Goal: Contribute content: Add original content to the website for others to see

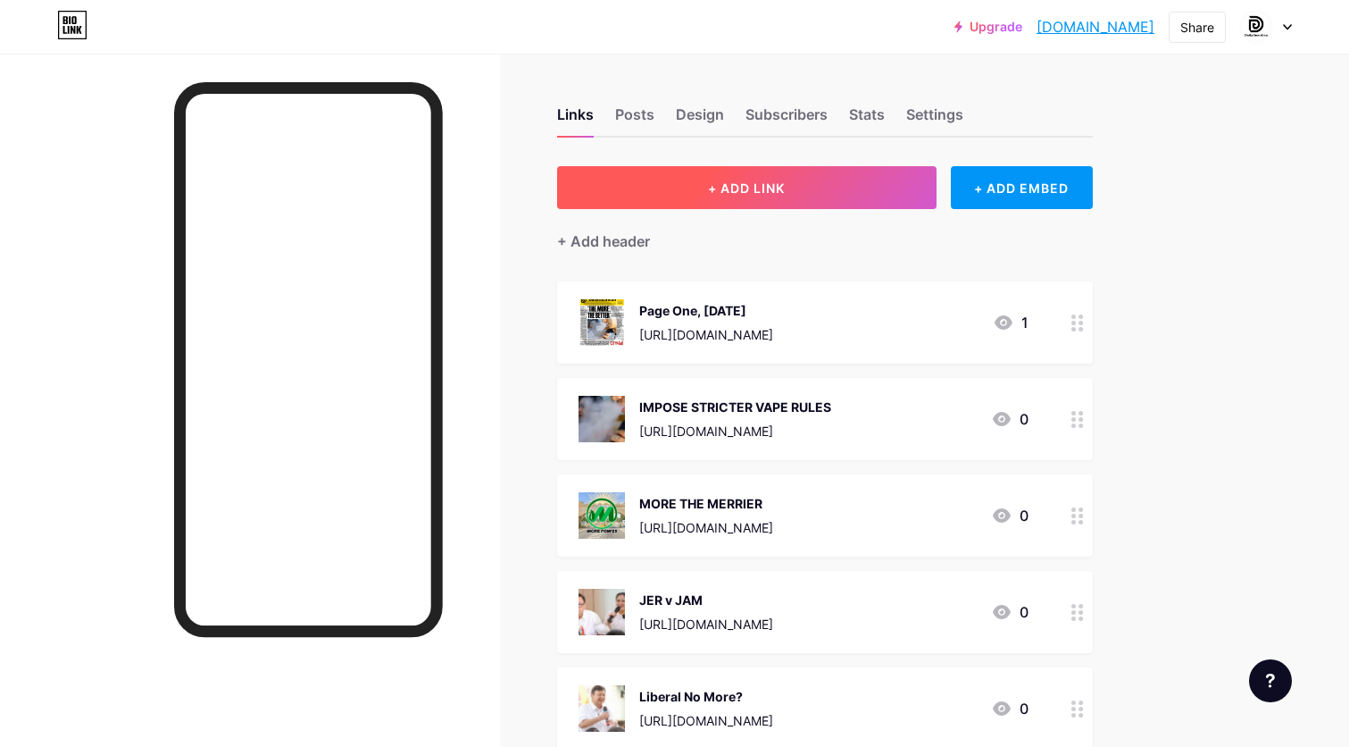
click at [841, 182] on button "+ ADD LINK" at bounding box center [747, 187] width 380 height 43
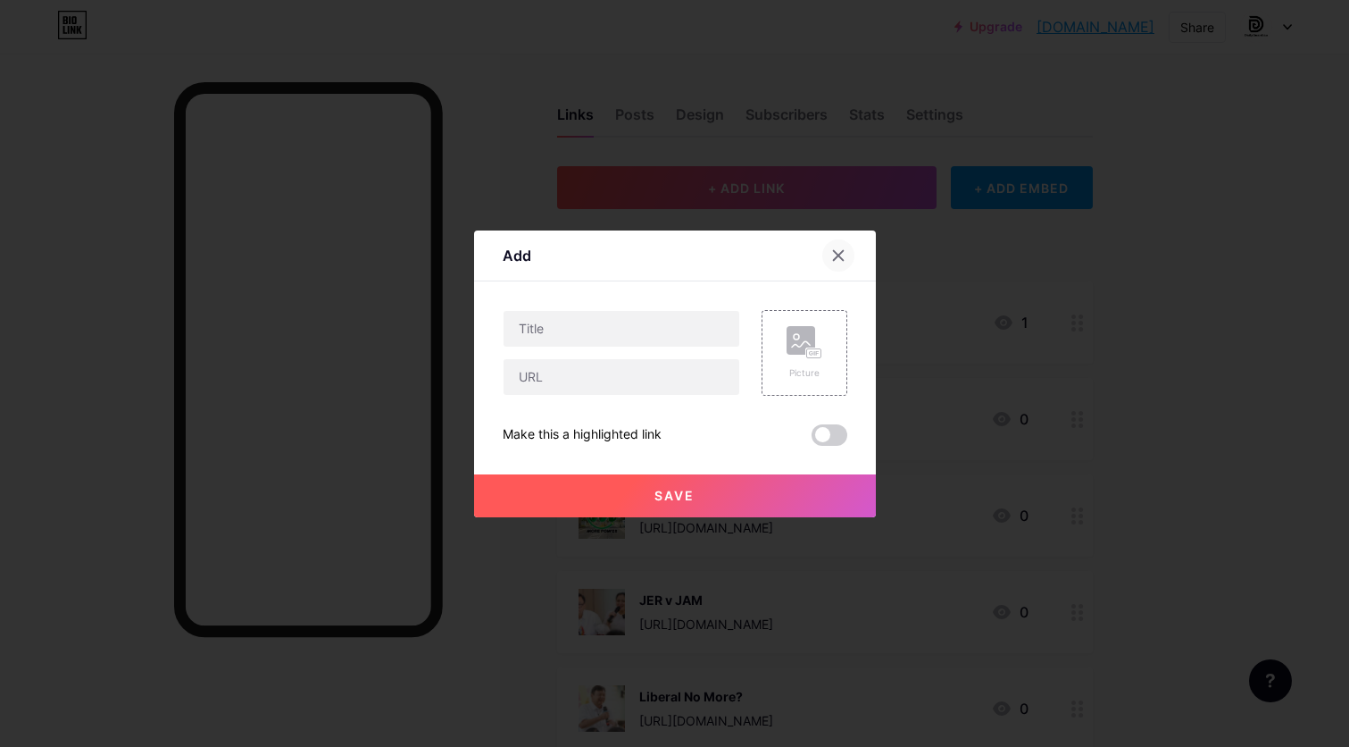
click at [842, 254] on icon at bounding box center [838, 255] width 14 height 14
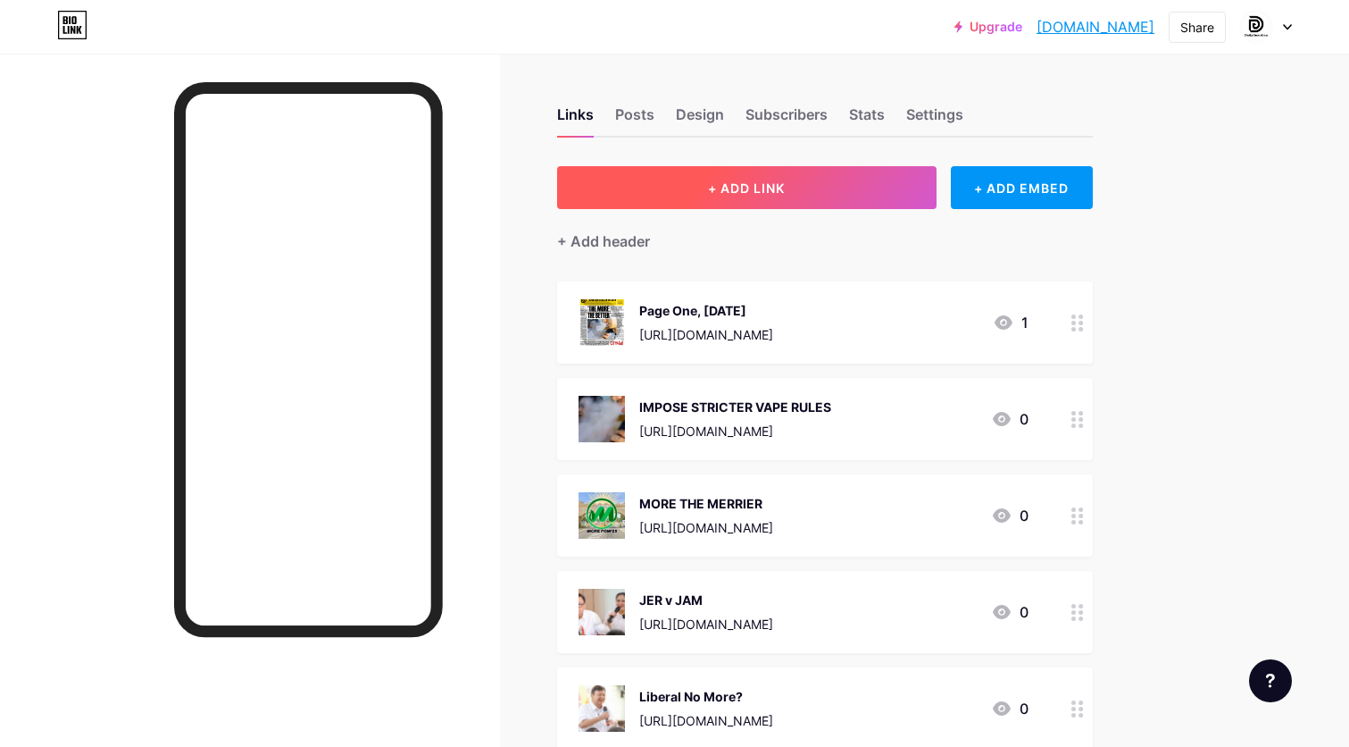
click at [796, 177] on button "+ ADD LINK" at bounding box center [747, 187] width 380 height 43
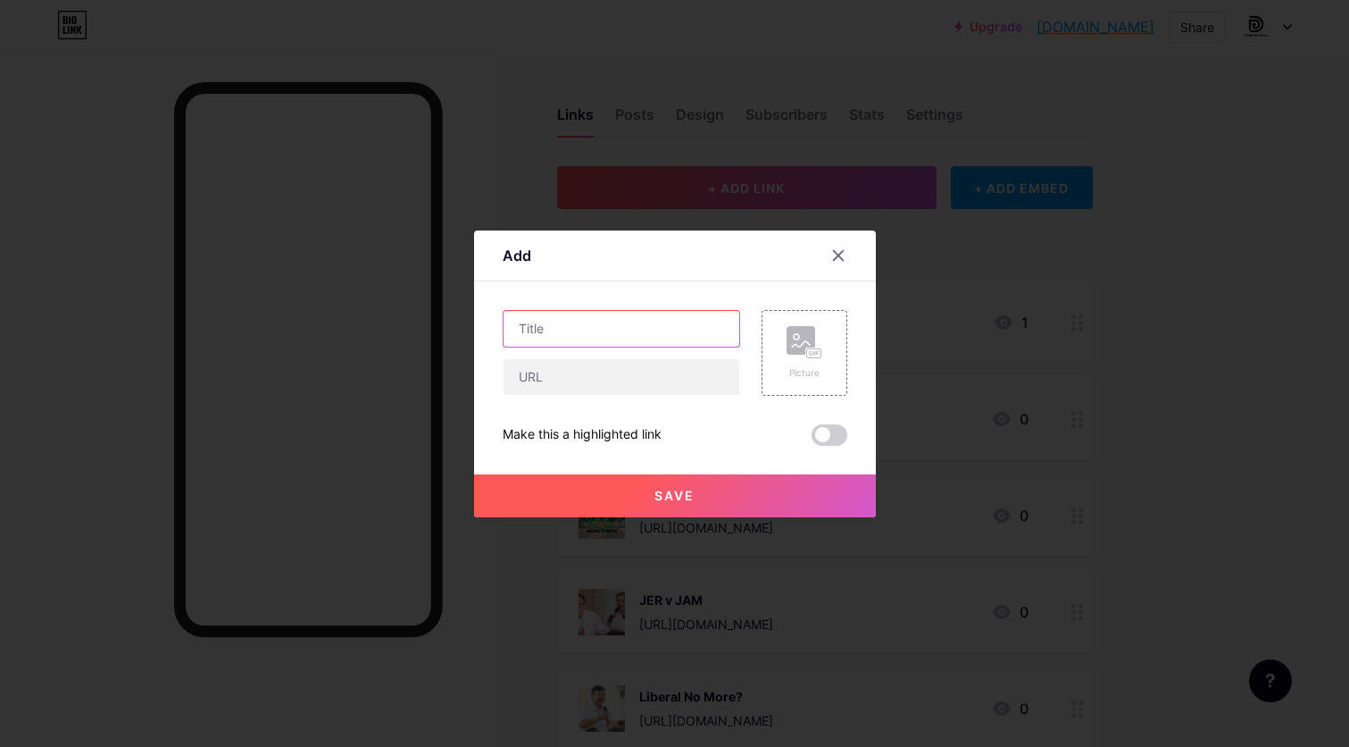
click at [705, 311] on input "text" at bounding box center [622, 329] width 236 height 36
paste input "[URL][DOMAIN_NAME]"
type input "[URL][DOMAIN_NAME]"
click at [639, 380] on input "text" at bounding box center [622, 377] width 236 height 36
type input "Page 1, [DATE]-[DATE]"
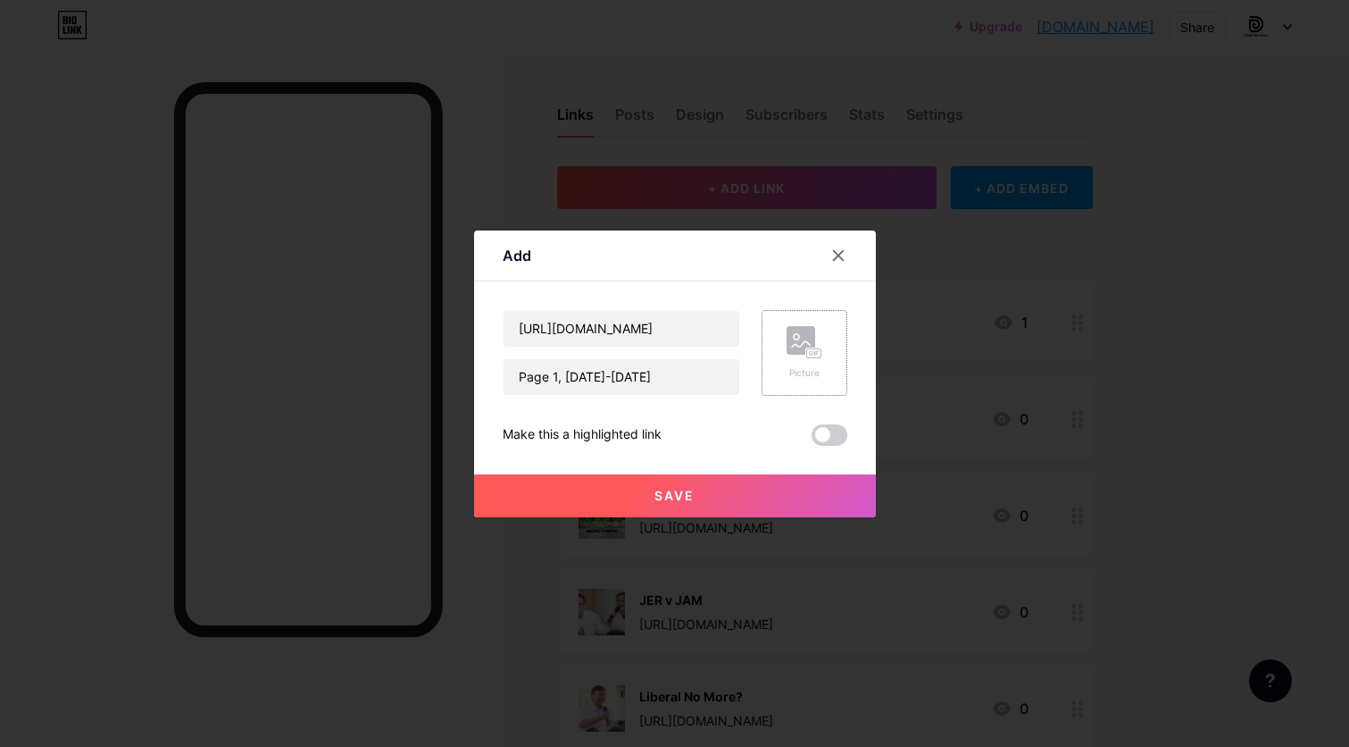
click at [814, 346] on rect at bounding box center [801, 340] width 29 height 29
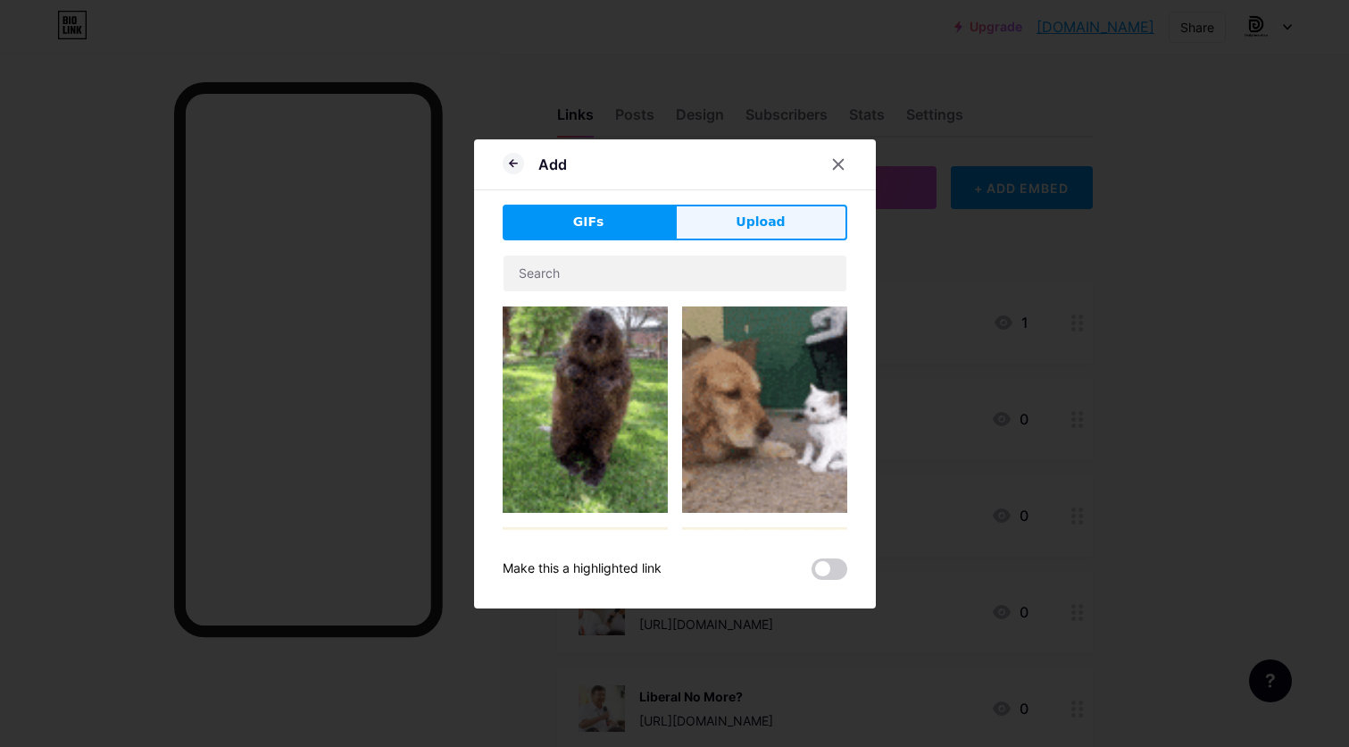
click at [753, 225] on span "Upload" at bounding box center [760, 222] width 49 height 19
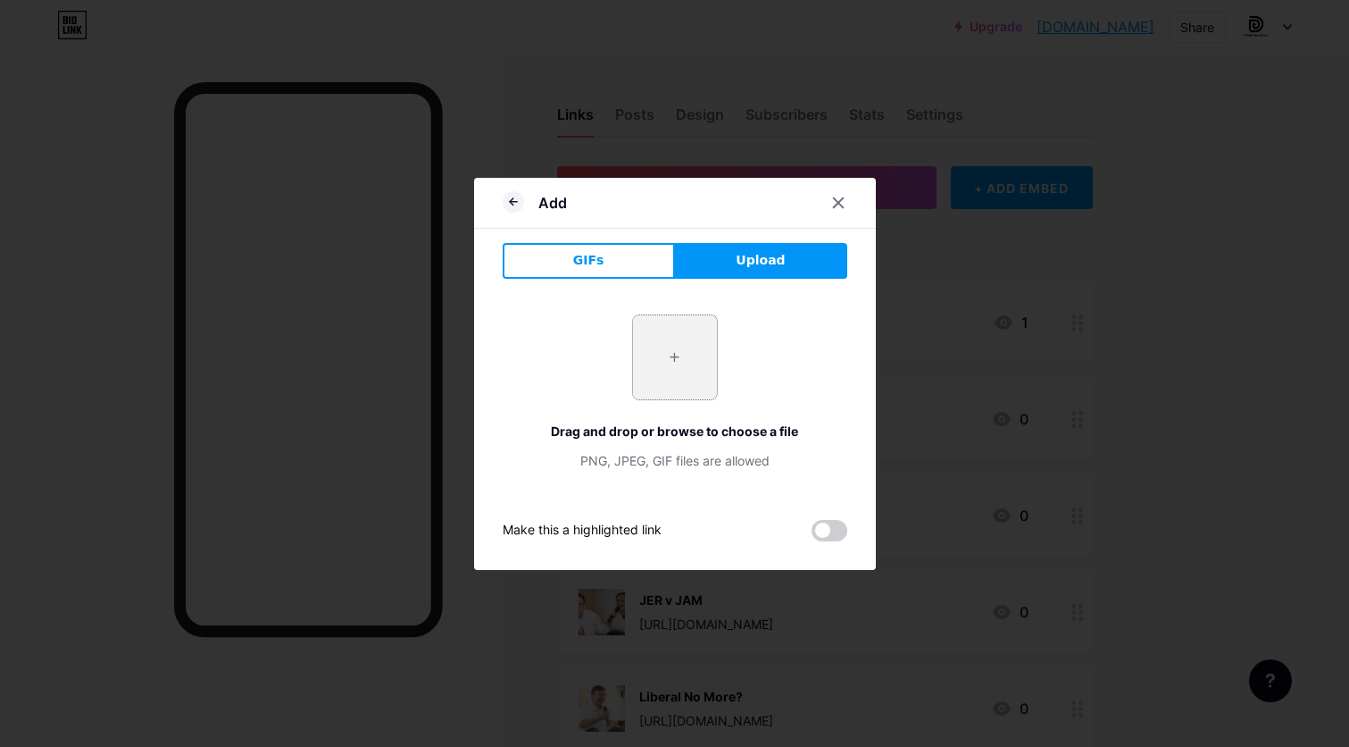
click at [683, 385] on input "file" at bounding box center [675, 357] width 84 height 84
type input "C:\fakepath\page 1.jpg"
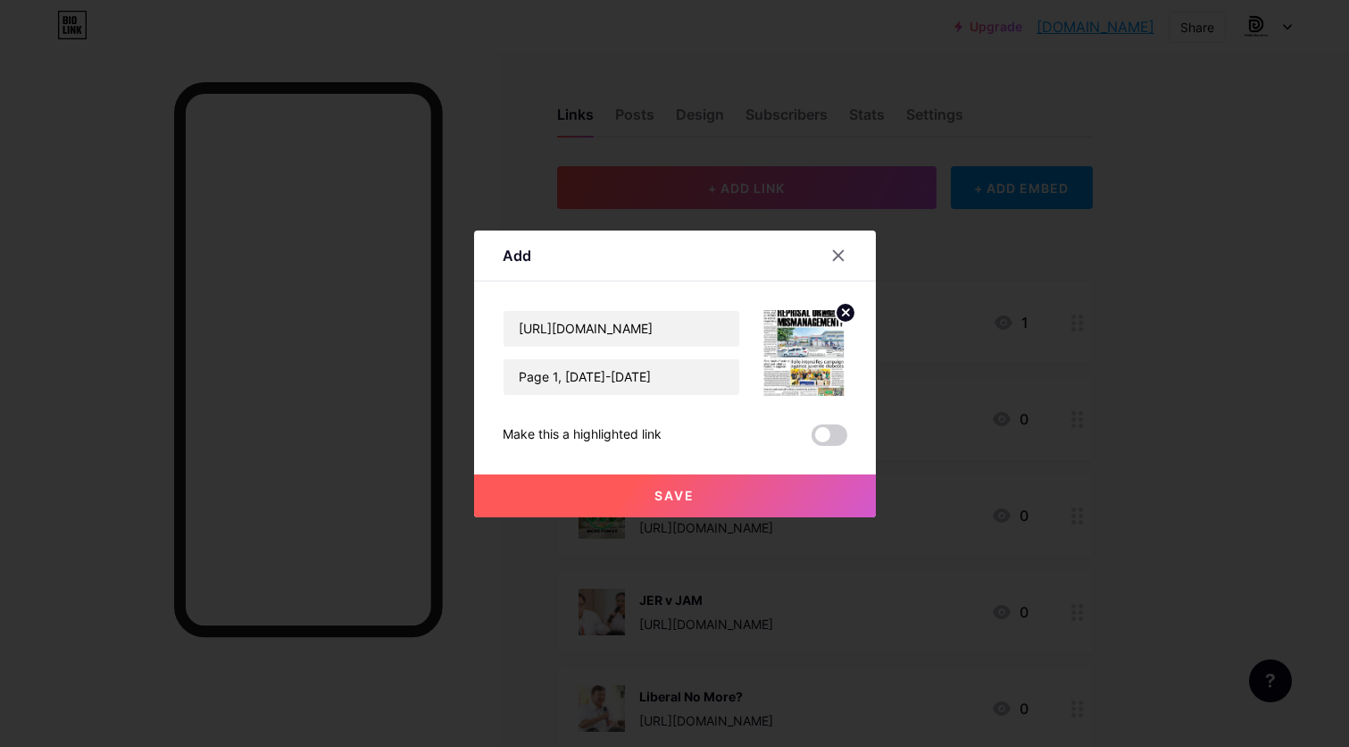
click at [700, 508] on button "Save" at bounding box center [675, 495] width 402 height 43
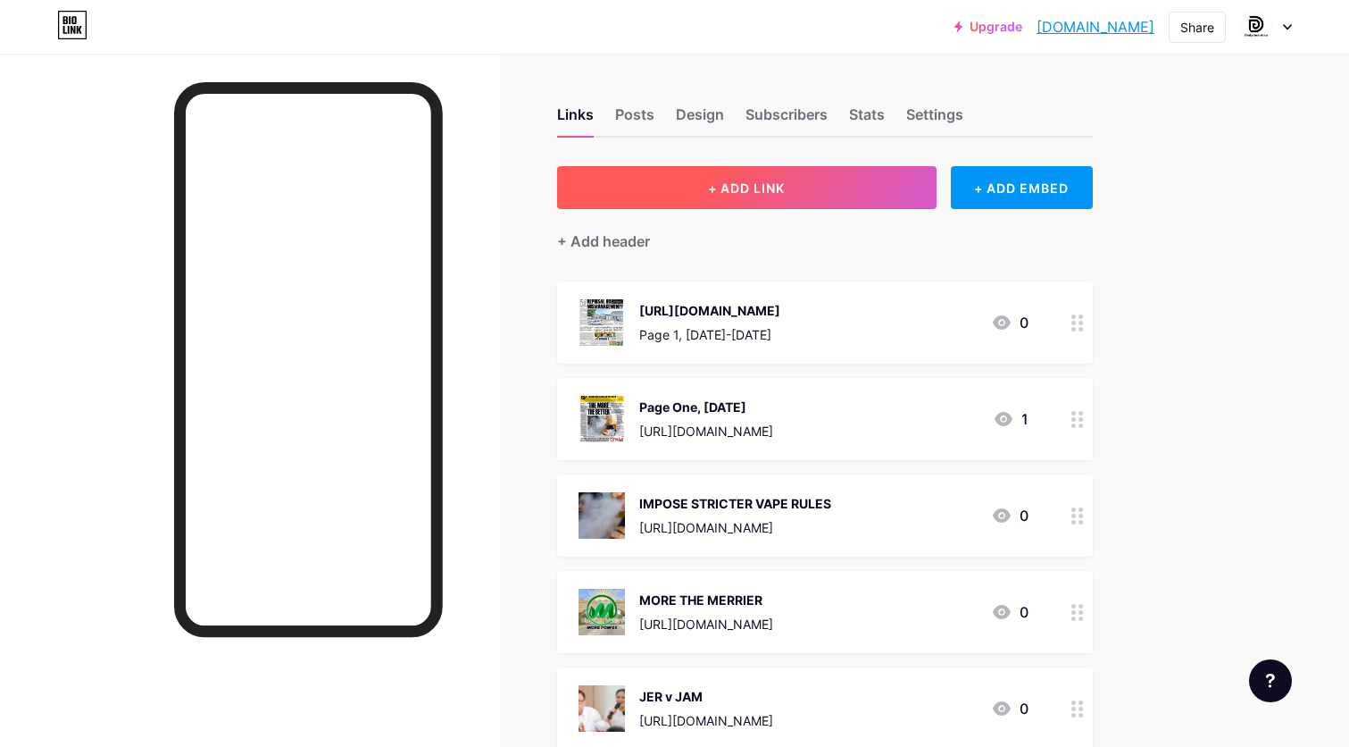
click at [804, 204] on button "+ ADD LINK" at bounding box center [747, 187] width 380 height 43
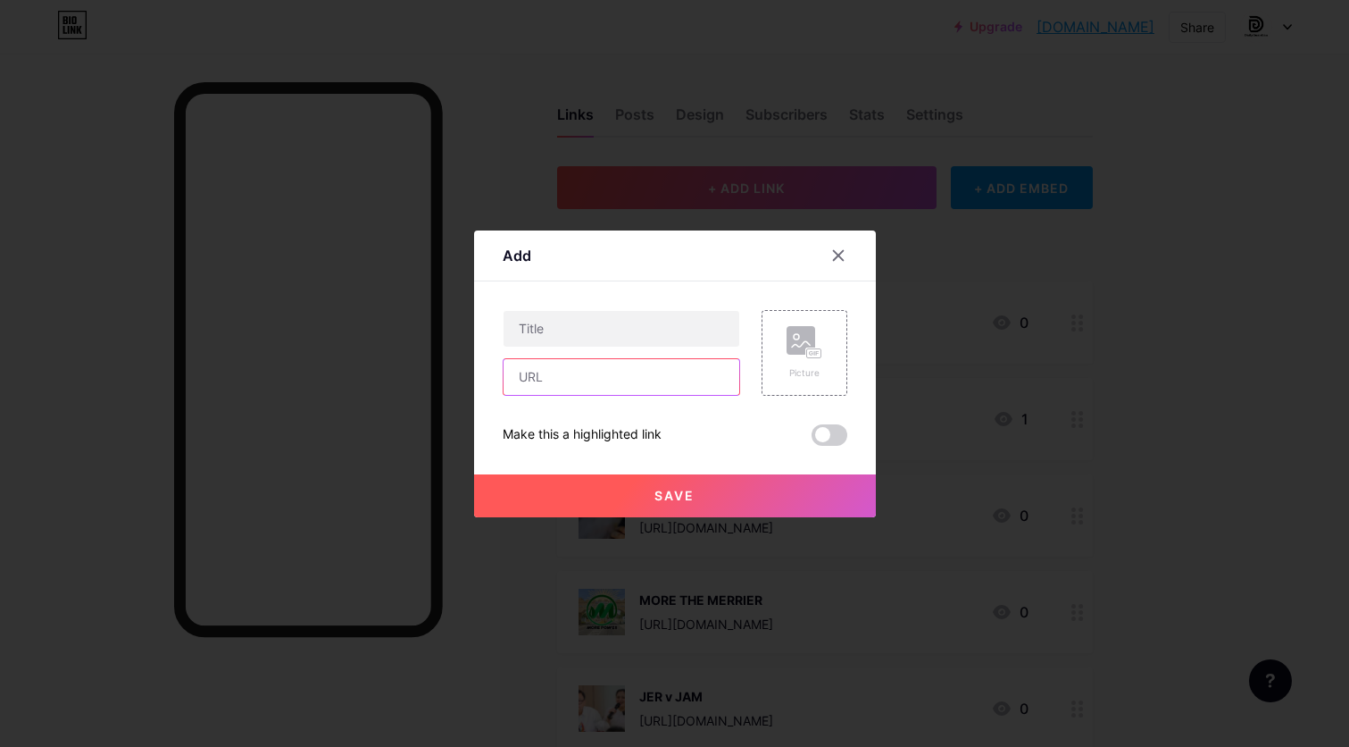
click at [659, 372] on input "text" at bounding box center [622, 377] width 236 height 36
paste input "[URL][DOMAIN_NAME]"
type input "[URL][DOMAIN_NAME]"
click at [683, 324] on input "text" at bounding box center [622, 329] width 236 height 36
paste input "WVMC chief’s transfer stirs debate on politics, performance"
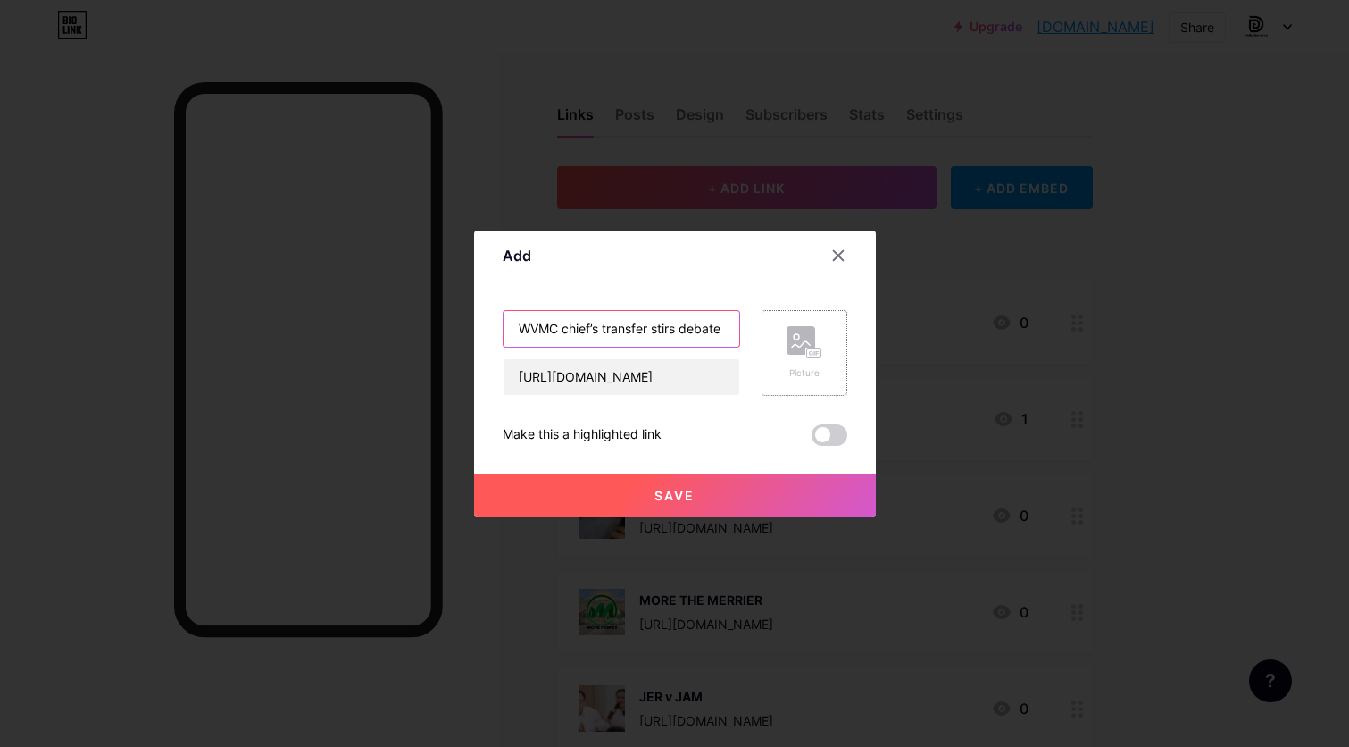
type input "WVMC chief’s transfer stirs debate on politics, performance"
click at [805, 333] on rect at bounding box center [801, 340] width 29 height 29
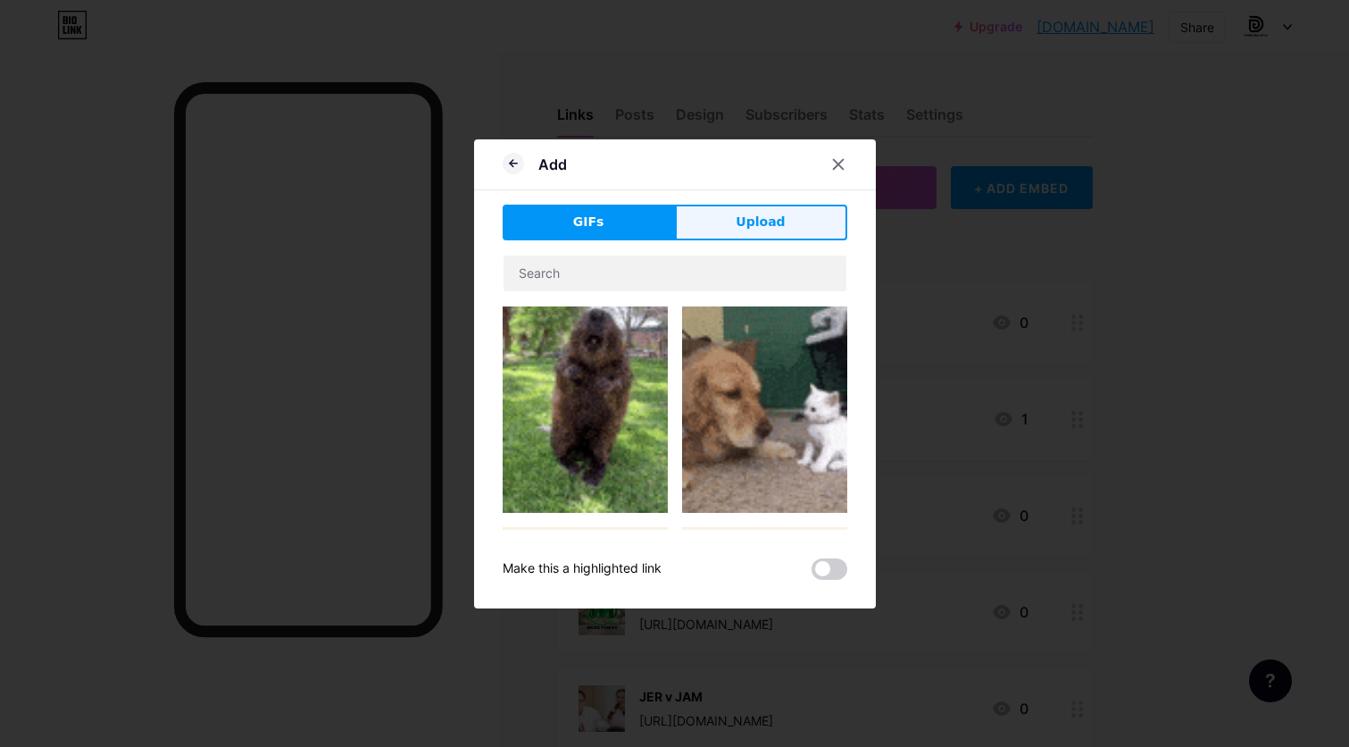
click at [756, 233] on button "Upload" at bounding box center [761, 222] width 172 height 36
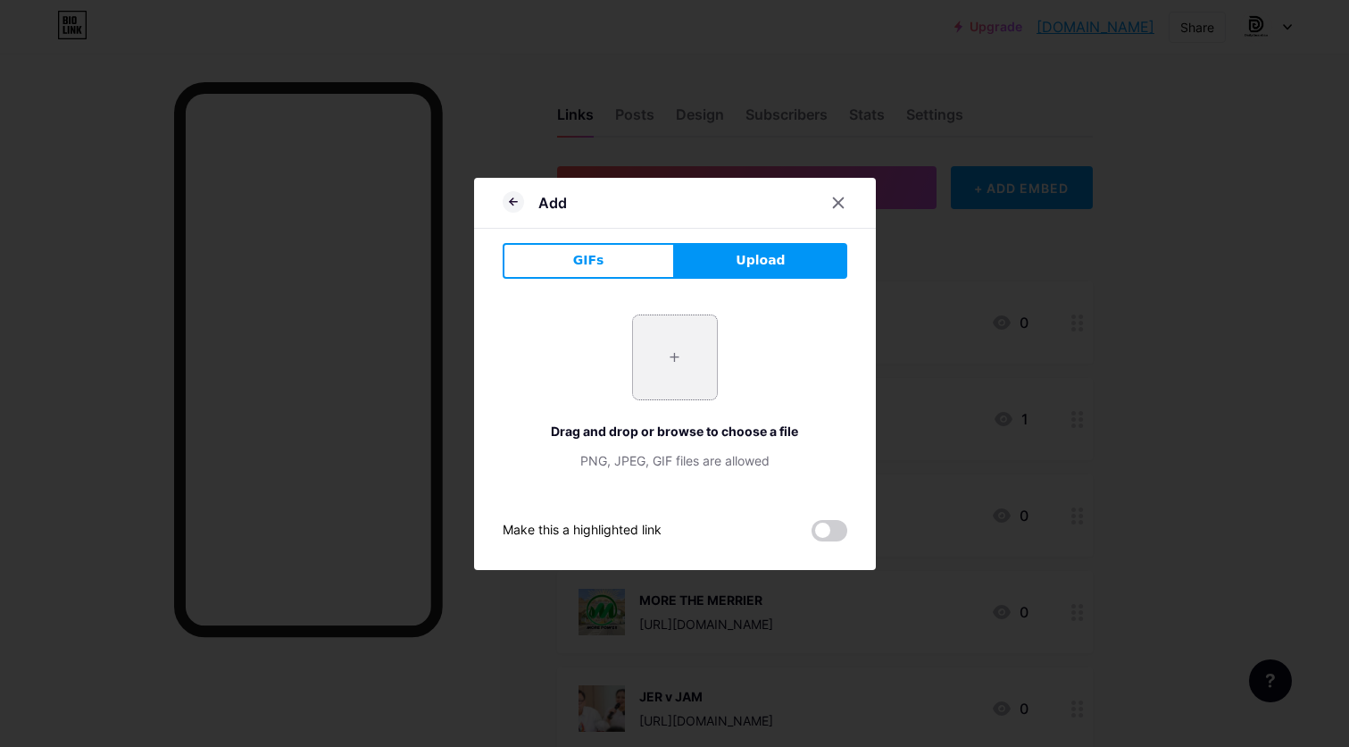
click at [690, 345] on input "file" at bounding box center [675, 357] width 84 height 84
type input "C:\fakepath\Support builds on WVMC chief.jpg"
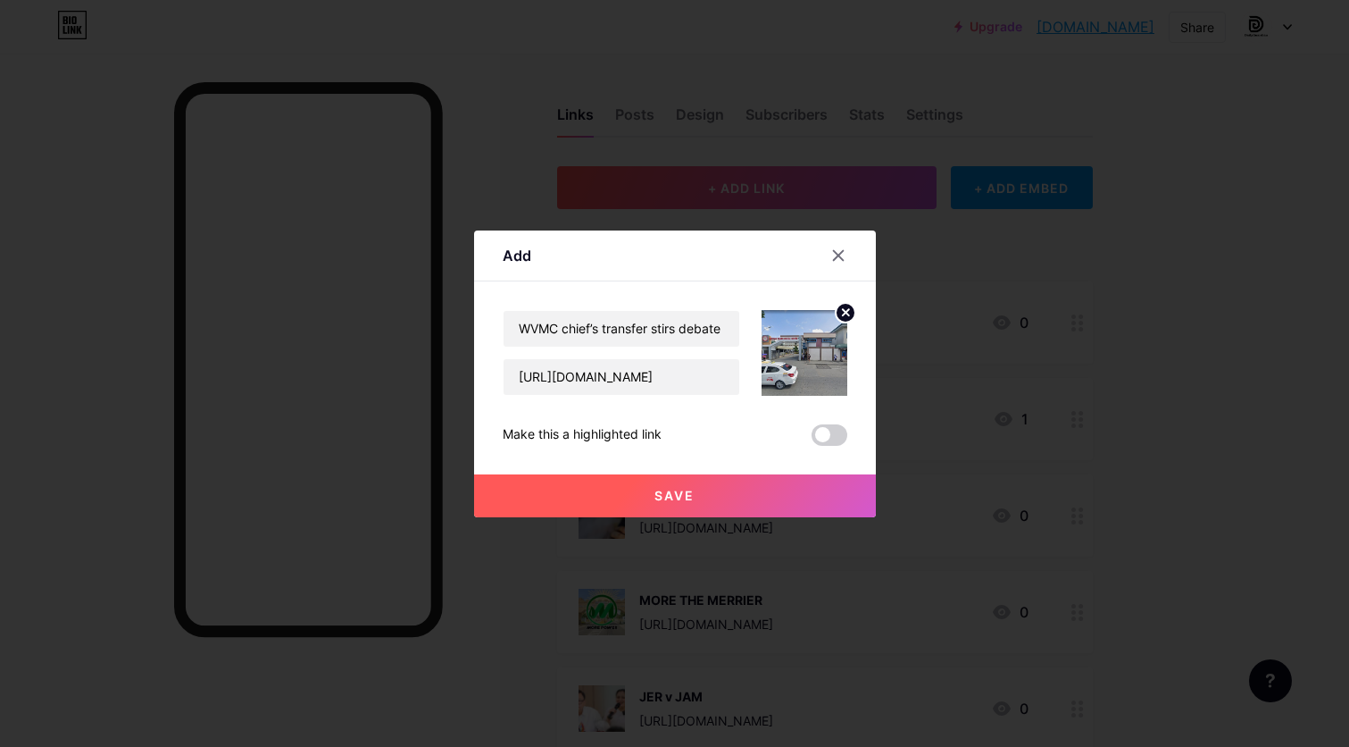
click at [755, 493] on button "Save" at bounding box center [675, 495] width 402 height 43
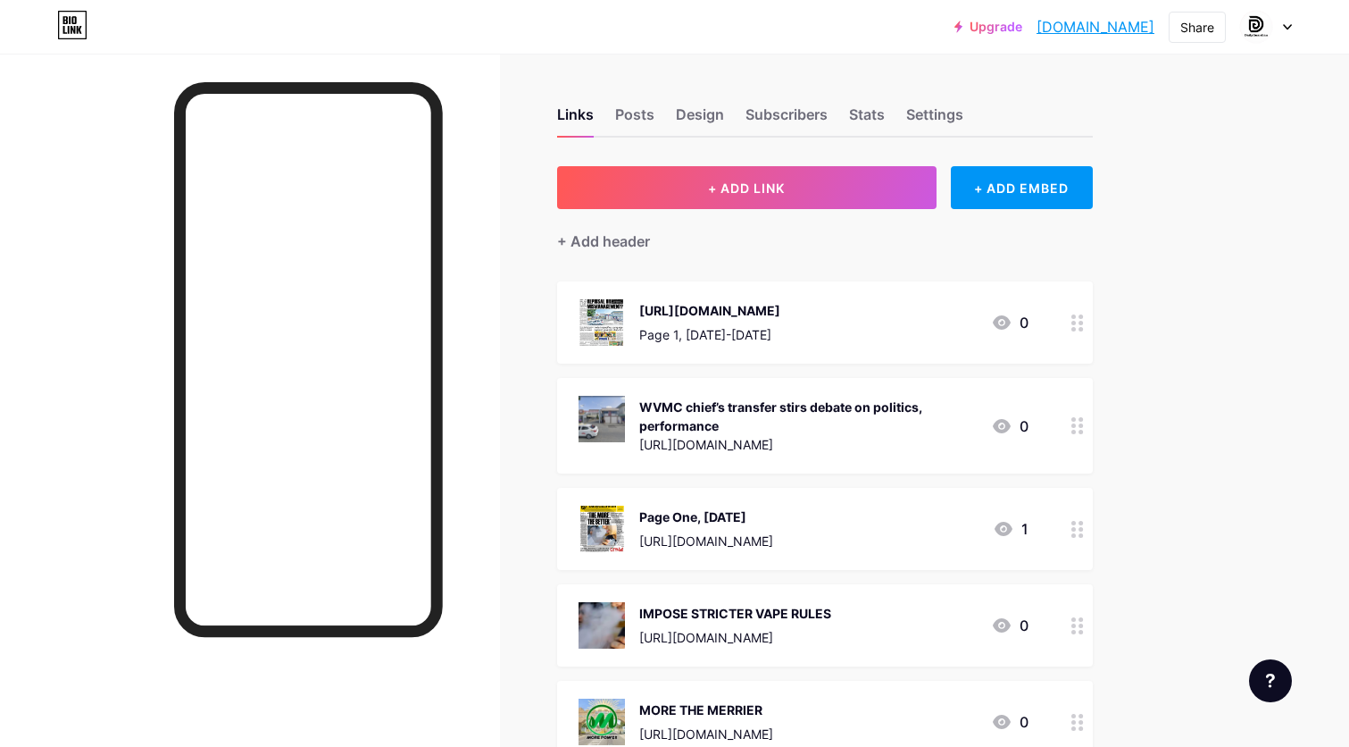
click at [1073, 321] on circle at bounding box center [1074, 323] width 4 height 4
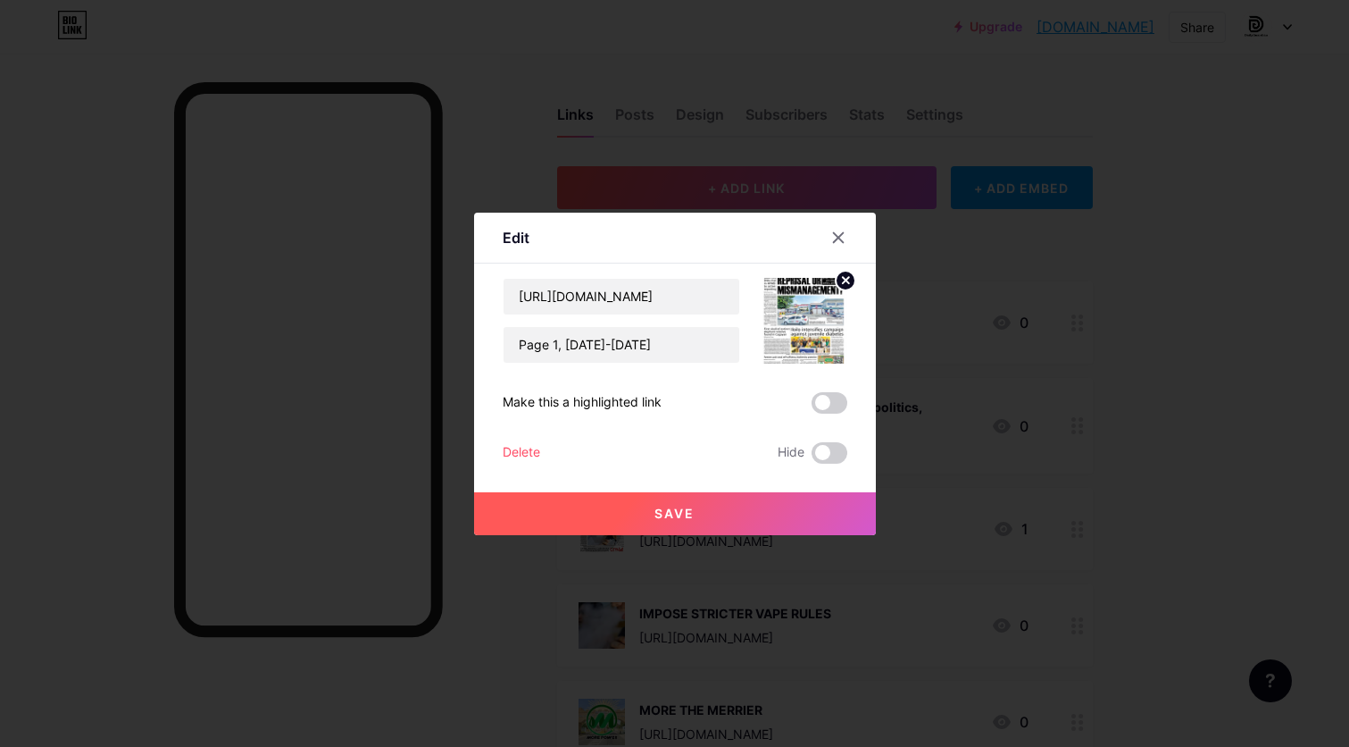
click at [772, 511] on button "Save" at bounding box center [675, 513] width 402 height 43
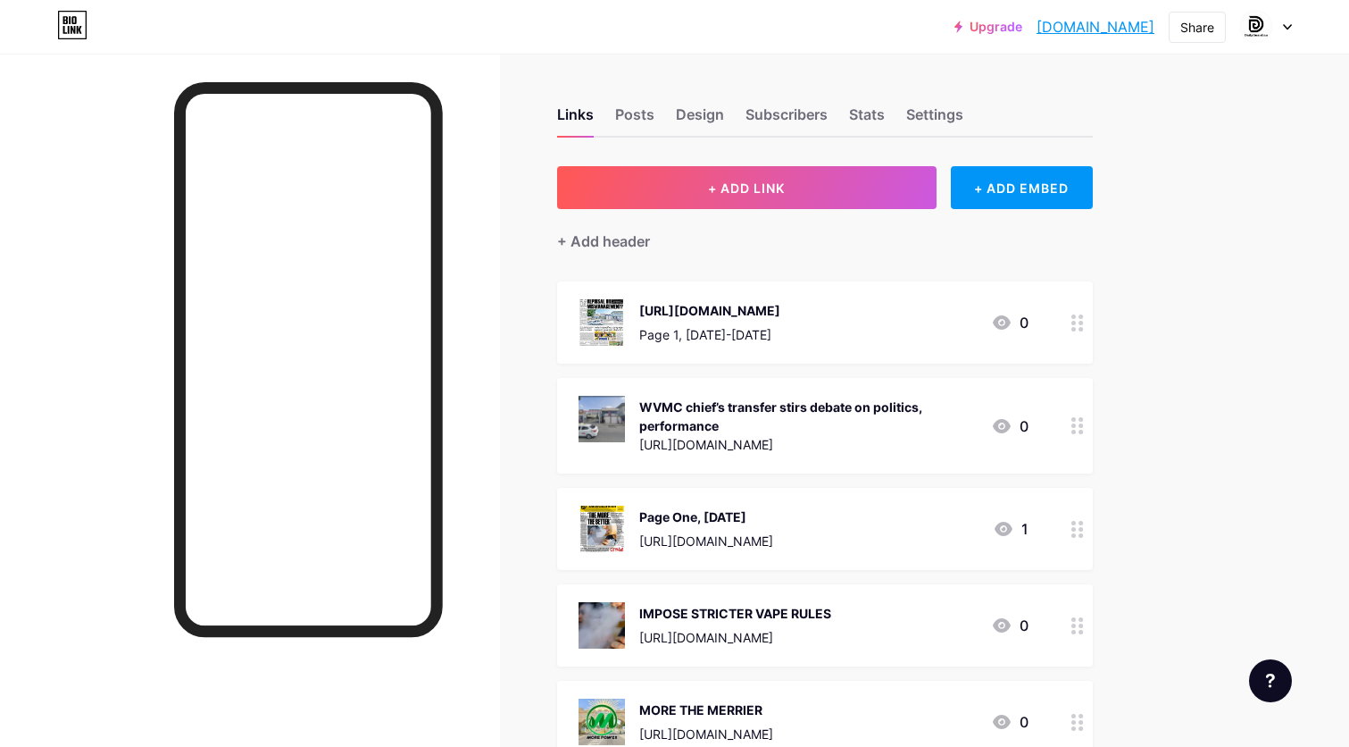
click at [780, 338] on div "Page 1, [DATE]-[DATE]" at bounding box center [709, 334] width 141 height 19
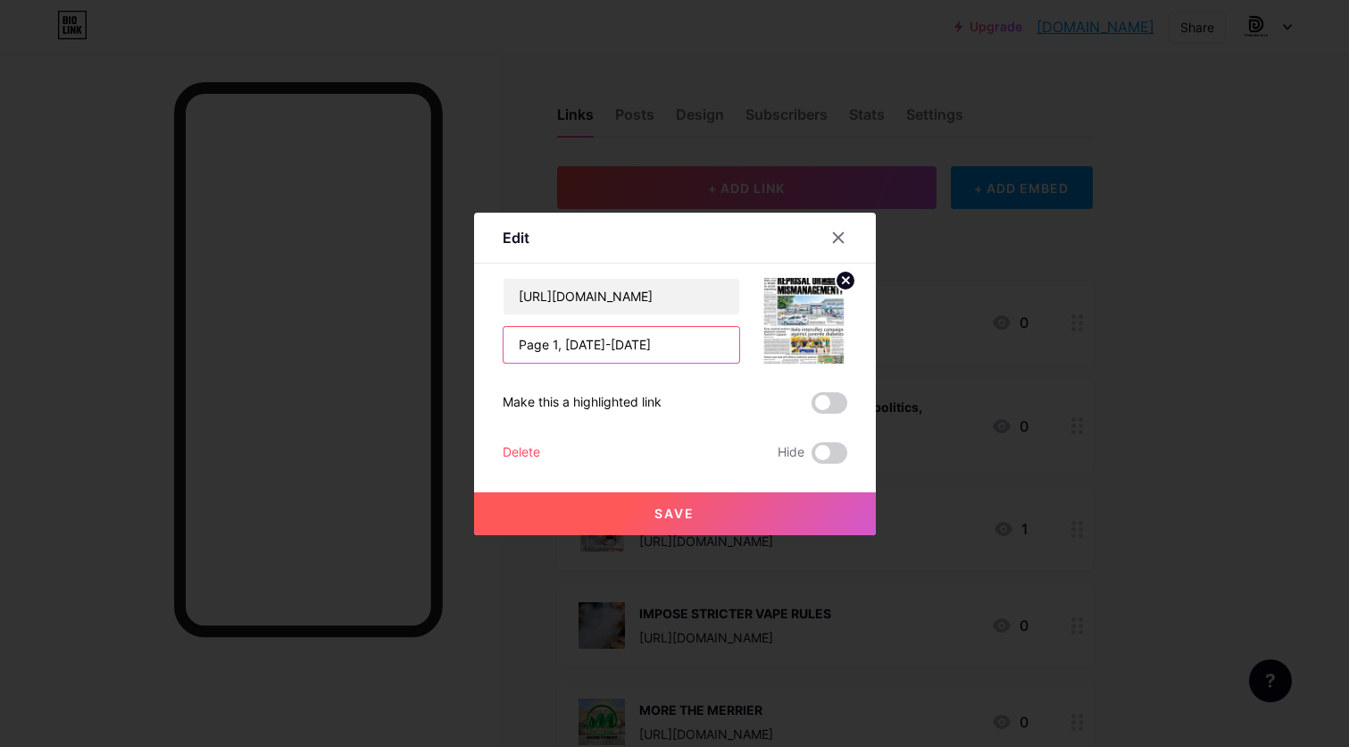
click at [700, 348] on input "Page 1, [DATE]-[DATE]" at bounding box center [622, 345] width 236 height 36
click at [695, 291] on input "[URL][DOMAIN_NAME]" at bounding box center [622, 297] width 236 height 36
click at [663, 507] on span "Save" at bounding box center [675, 512] width 40 height 15
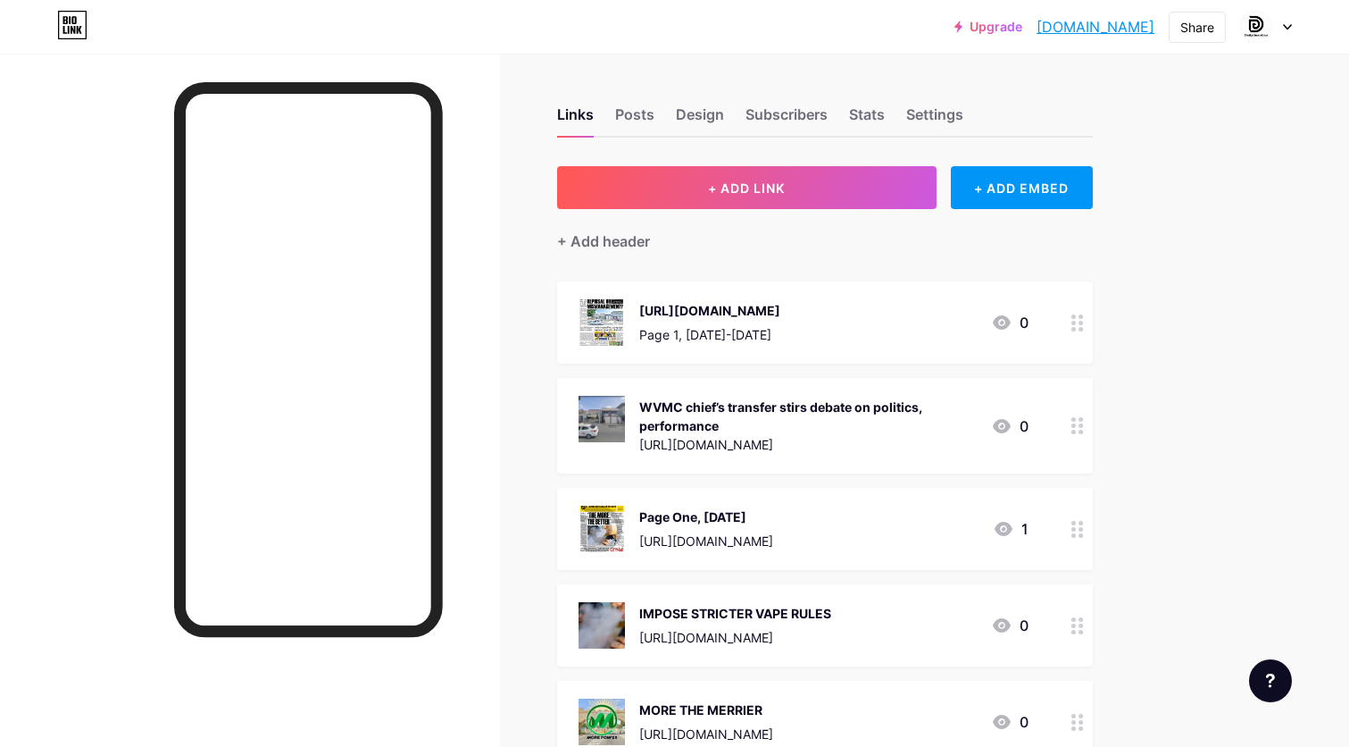
click at [807, 418] on div "WVMC chief’s transfer stirs debate on politics, performance" at bounding box center [808, 416] width 338 height 38
click at [838, 238] on icon at bounding box center [838, 237] width 10 height 10
click at [780, 310] on div "[URL][DOMAIN_NAME]" at bounding box center [709, 310] width 141 height 19
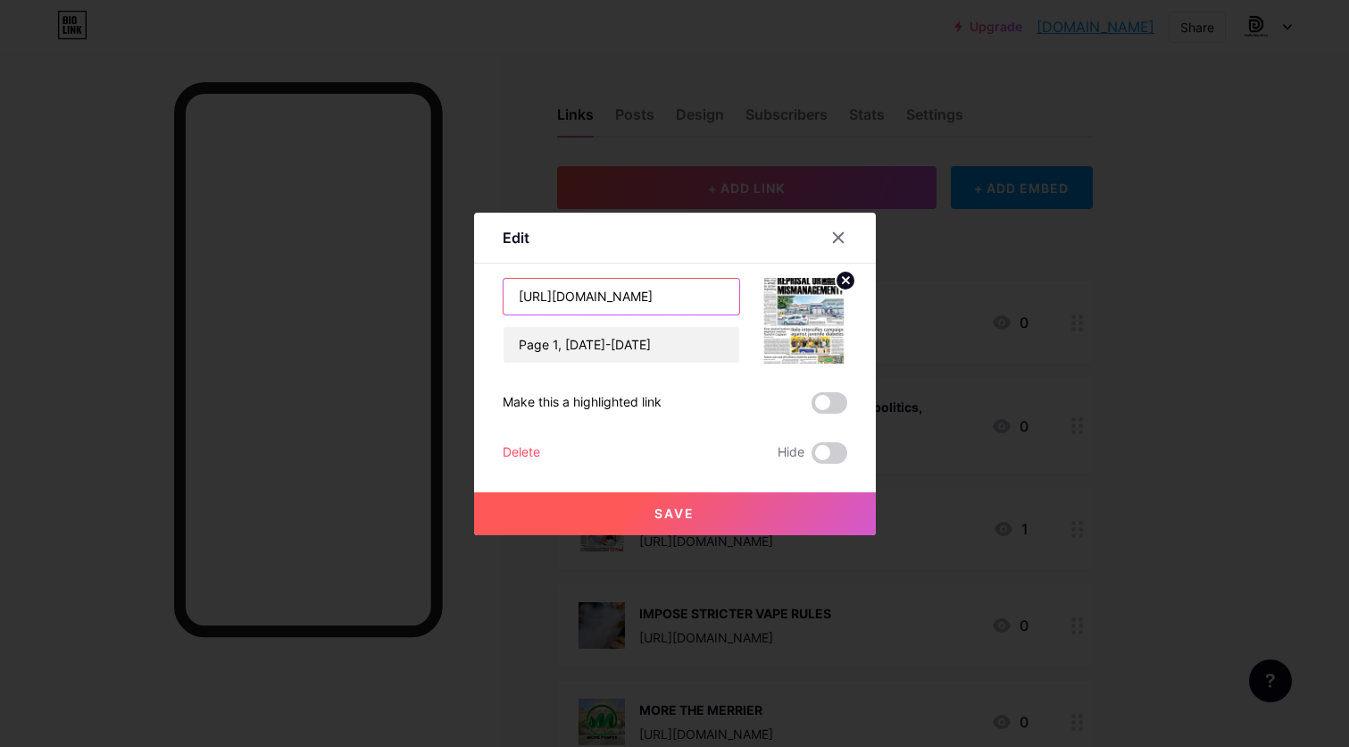
click at [660, 299] on input "[URL][DOMAIN_NAME]" at bounding box center [622, 297] width 236 height 36
click at [588, 339] on input "Page 1, [DATE]-[DATE]" at bounding box center [622, 345] width 236 height 36
click at [612, 291] on input "text" at bounding box center [622, 297] width 236 height 36
paste input "Page 1, [DATE]-[DATE]"
type input "Page 1, [DATE]-[DATE]"
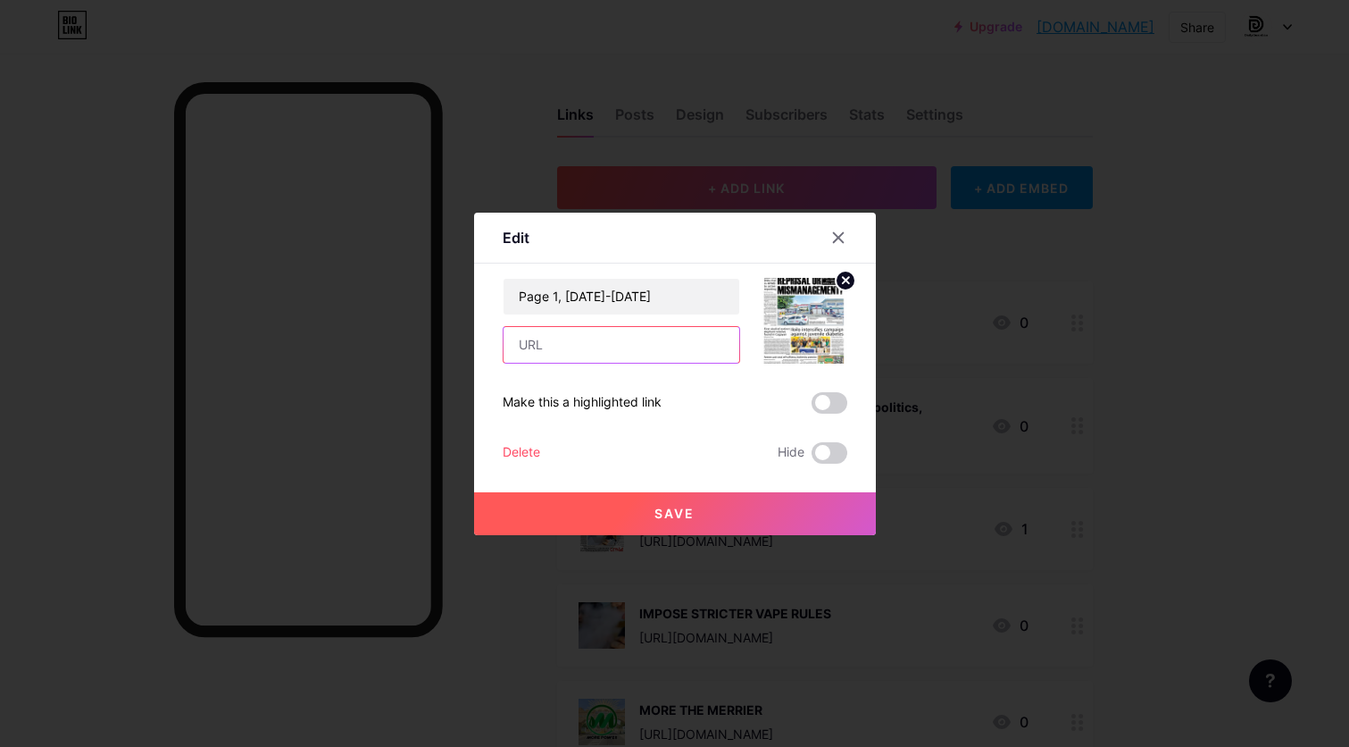
click at [607, 341] on input "text" at bounding box center [622, 345] width 236 height 36
paste input "[URL][DOMAIN_NAME]"
type input "[URL][DOMAIN_NAME]"
click at [664, 520] on span "Save" at bounding box center [675, 512] width 40 height 15
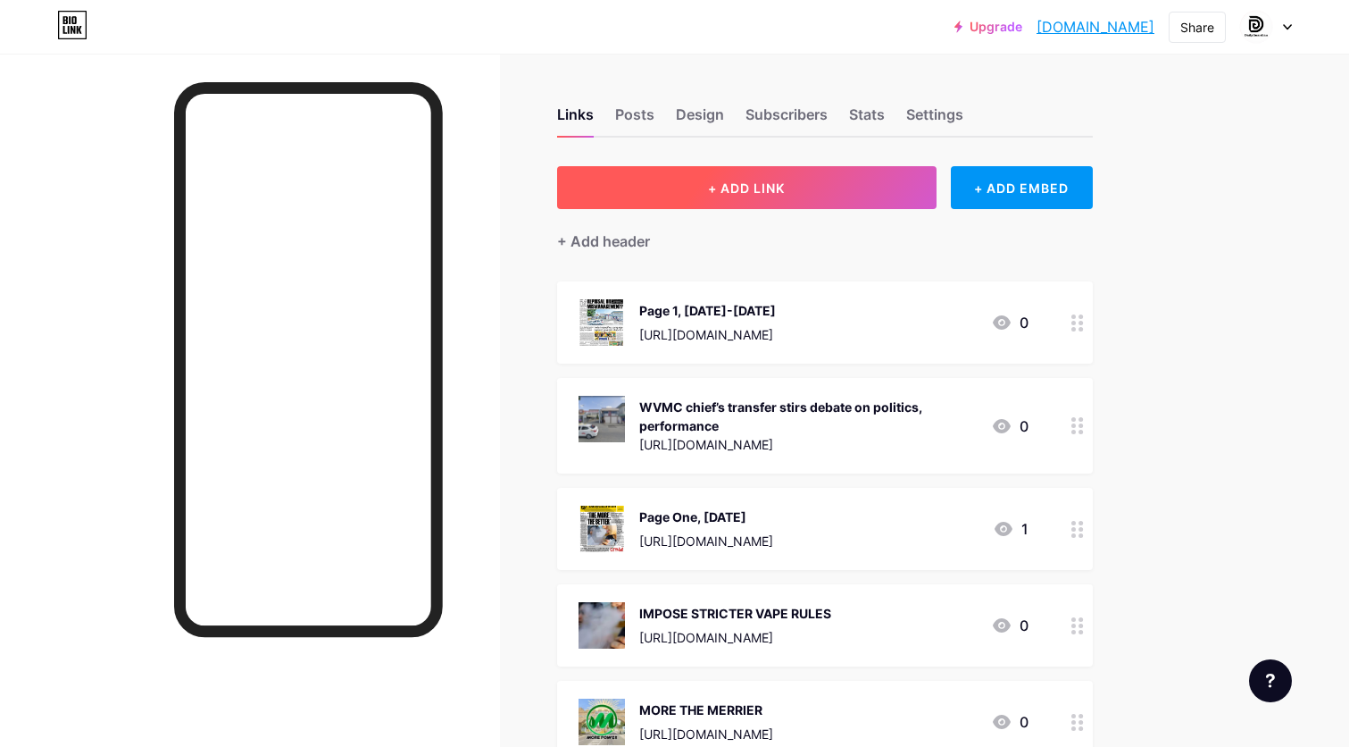
click at [822, 188] on button "+ ADD LINK" at bounding box center [747, 187] width 380 height 43
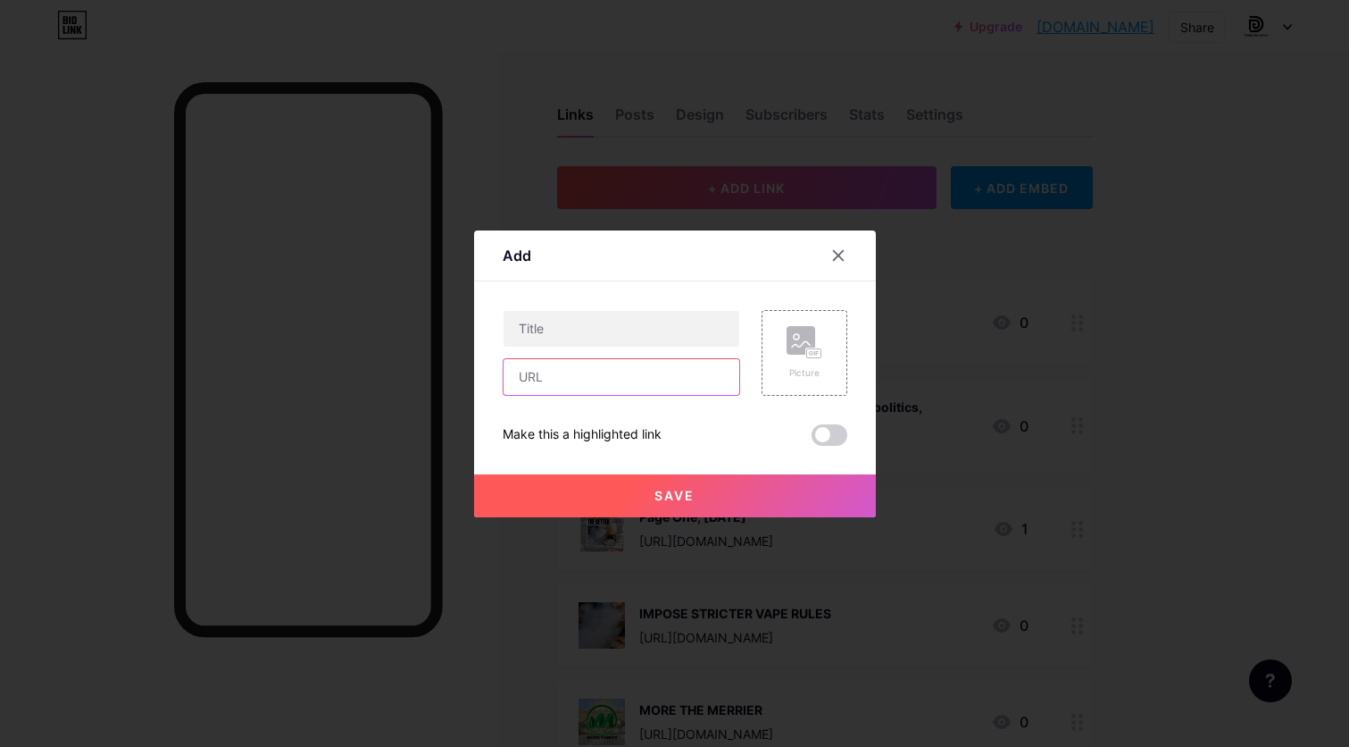
click at [626, 388] on input "text" at bounding box center [622, 377] width 236 height 36
paste input "Iloilo City links rise in HFMD to active reporting"
type input "Iloilo City links rise in HFMD to active reporting"
click at [642, 318] on input "text" at bounding box center [622, 329] width 236 height 36
click at [700, 374] on input "Iloilo City links rise in HFMD to active reporting" at bounding box center [622, 377] width 236 height 36
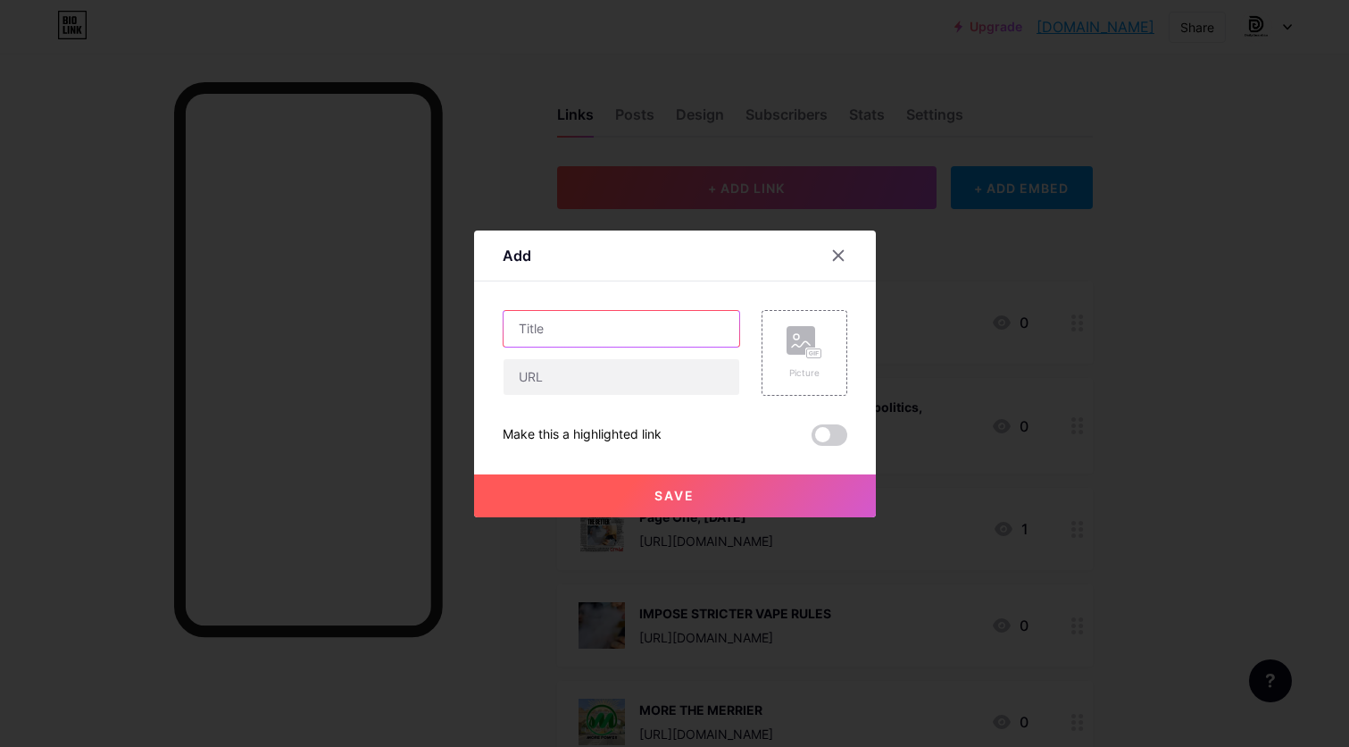
click at [650, 334] on input "text" at bounding box center [622, 329] width 236 height 36
paste input "Iloilo City links rise in HFMD to active reporting"
type input "Iloilo City links rise in HFMD to active reporting"
click at [645, 365] on input "text" at bounding box center [622, 377] width 236 height 36
click at [619, 372] on input "text" at bounding box center [622, 377] width 236 height 36
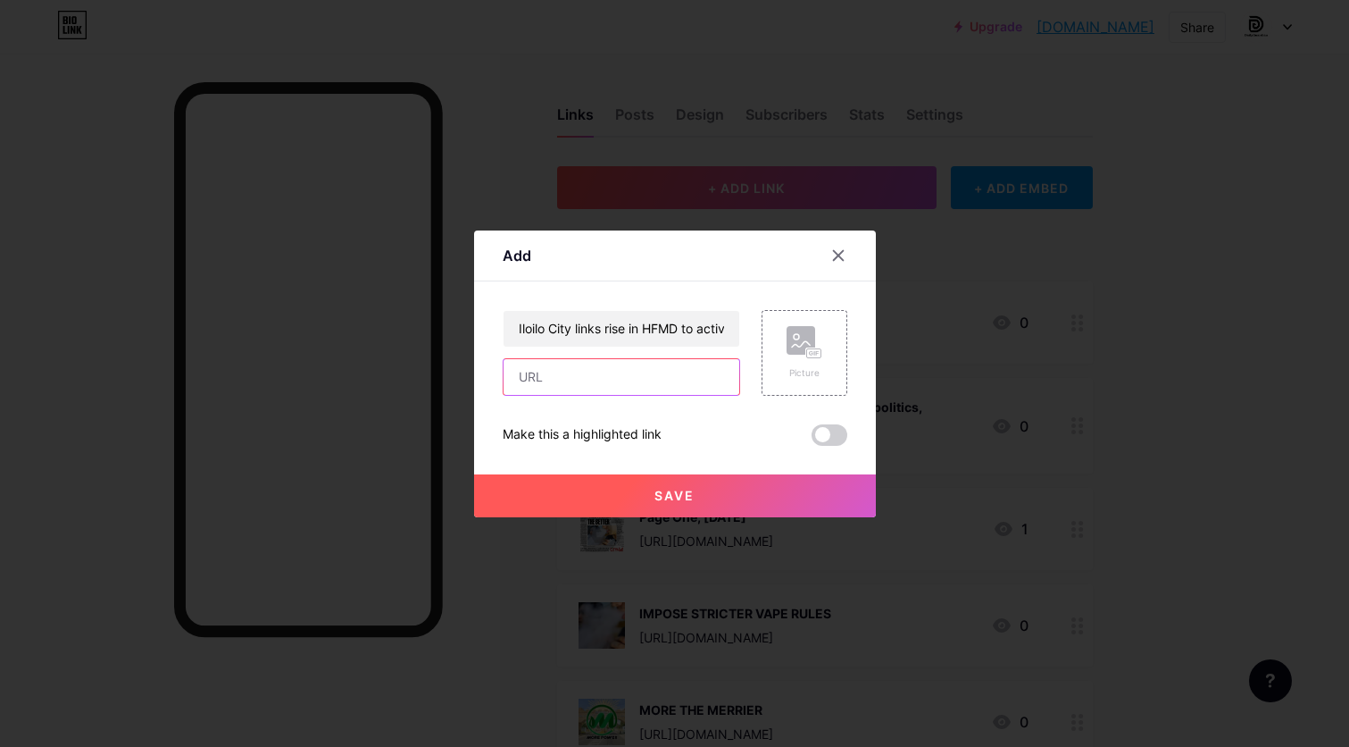
paste input "[URL][DOMAIN_NAME]"
type input "[URL][DOMAIN_NAME]"
click at [698, 496] on button "Save" at bounding box center [675, 495] width 402 height 43
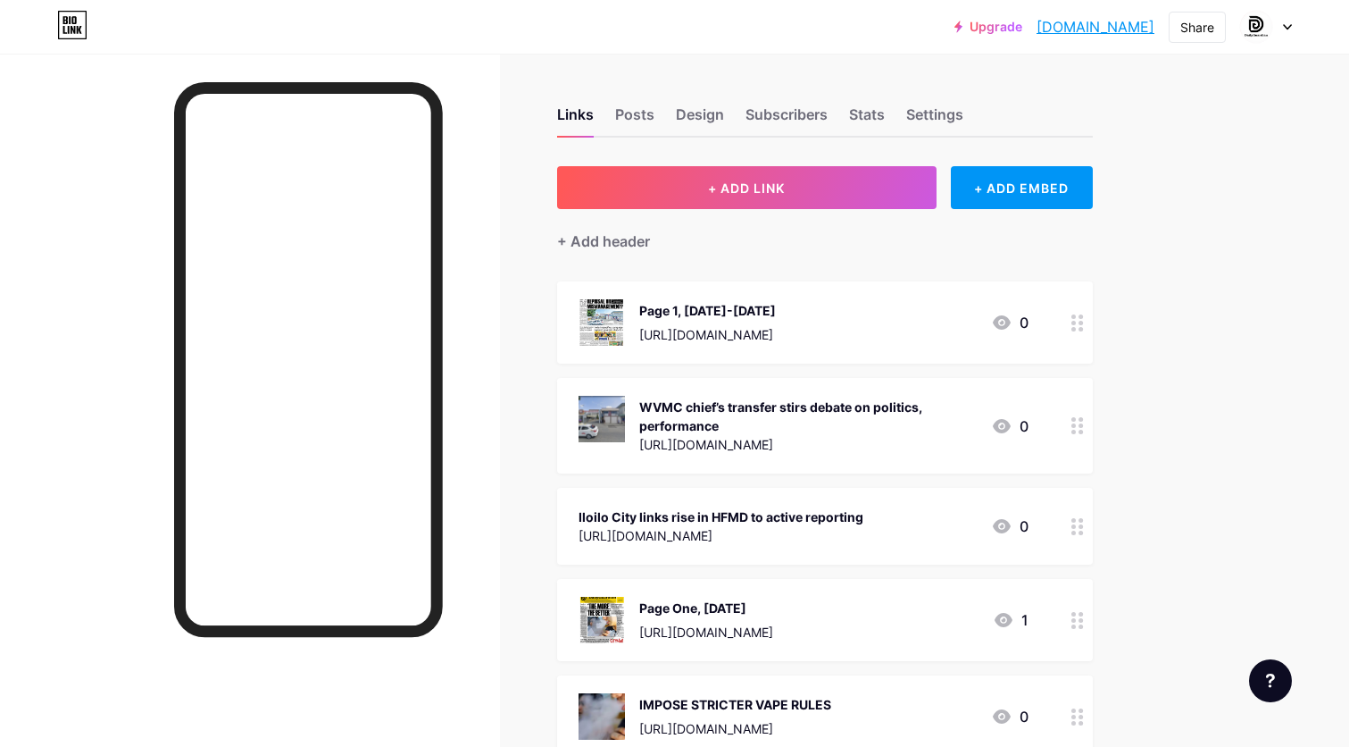
click at [864, 540] on div "[URL][DOMAIN_NAME]" at bounding box center [721, 535] width 285 height 19
click at [799, 311] on rect at bounding box center [801, 308] width 29 height 29
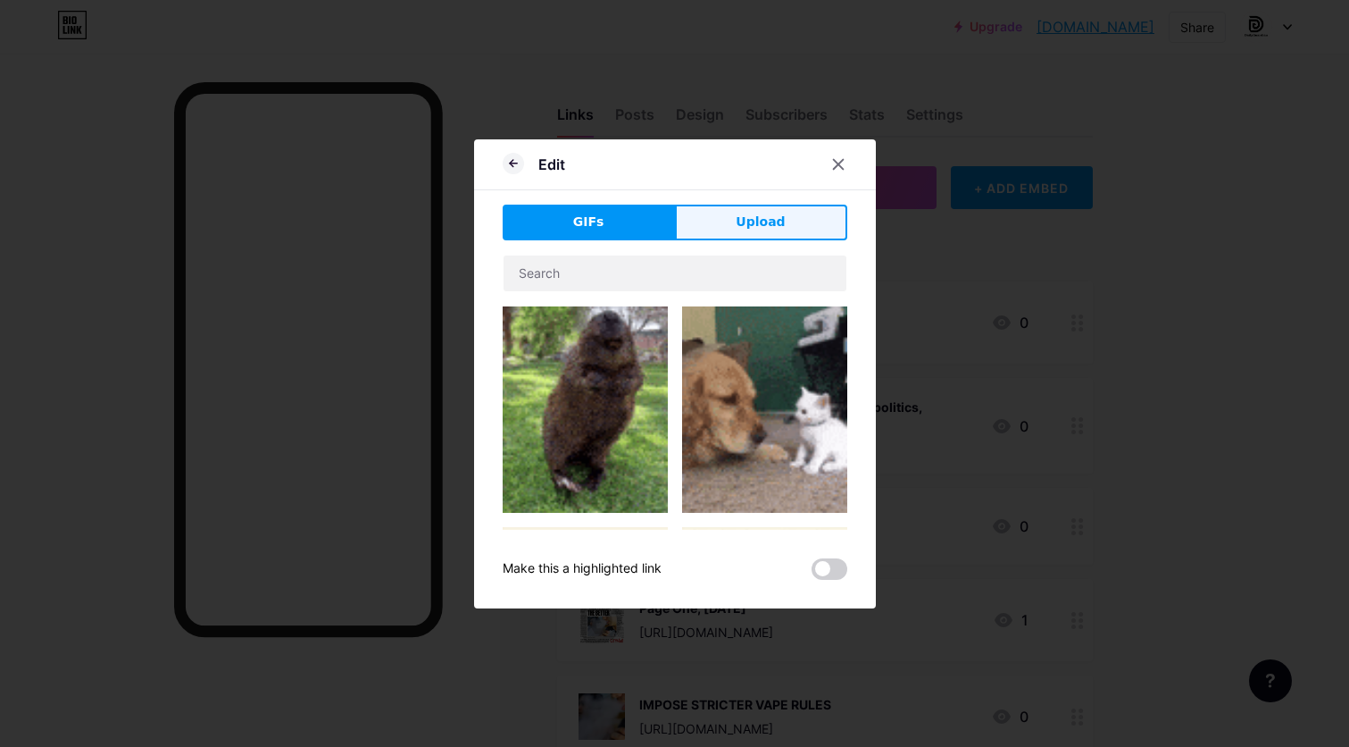
click at [780, 213] on span "Upload" at bounding box center [760, 222] width 49 height 19
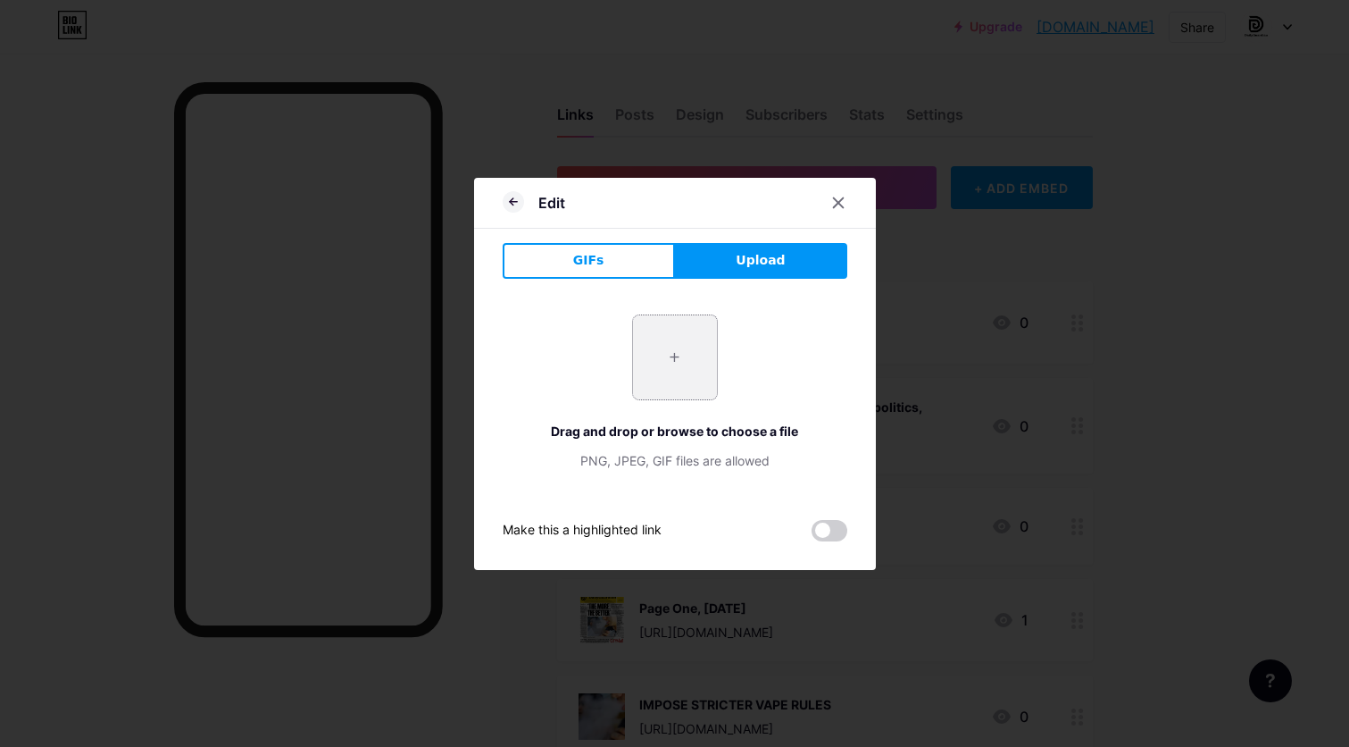
click at [662, 397] on input "file" at bounding box center [675, 357] width 84 height 84
type input "C:\fakepath\CHO cites active reporting on rise of HMFD cases.jpeg"
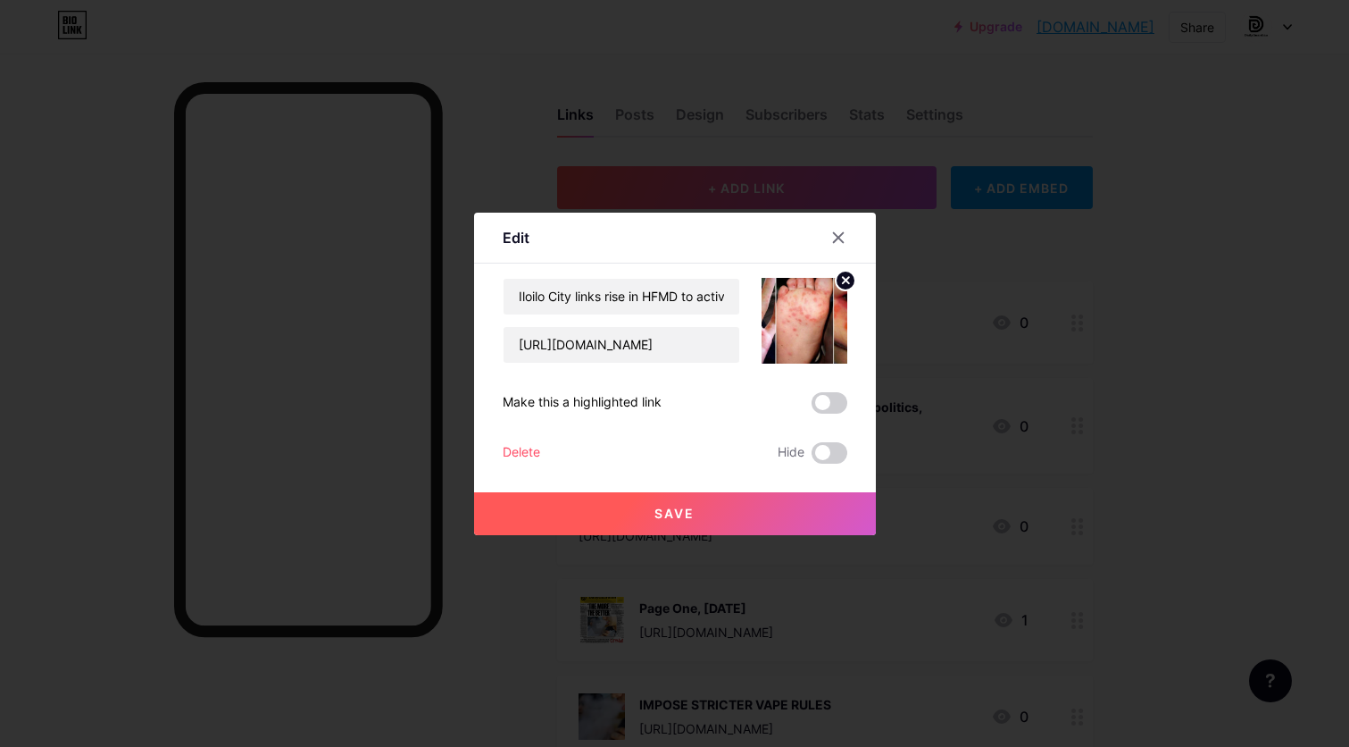
click at [720, 498] on button "Save" at bounding box center [675, 513] width 402 height 43
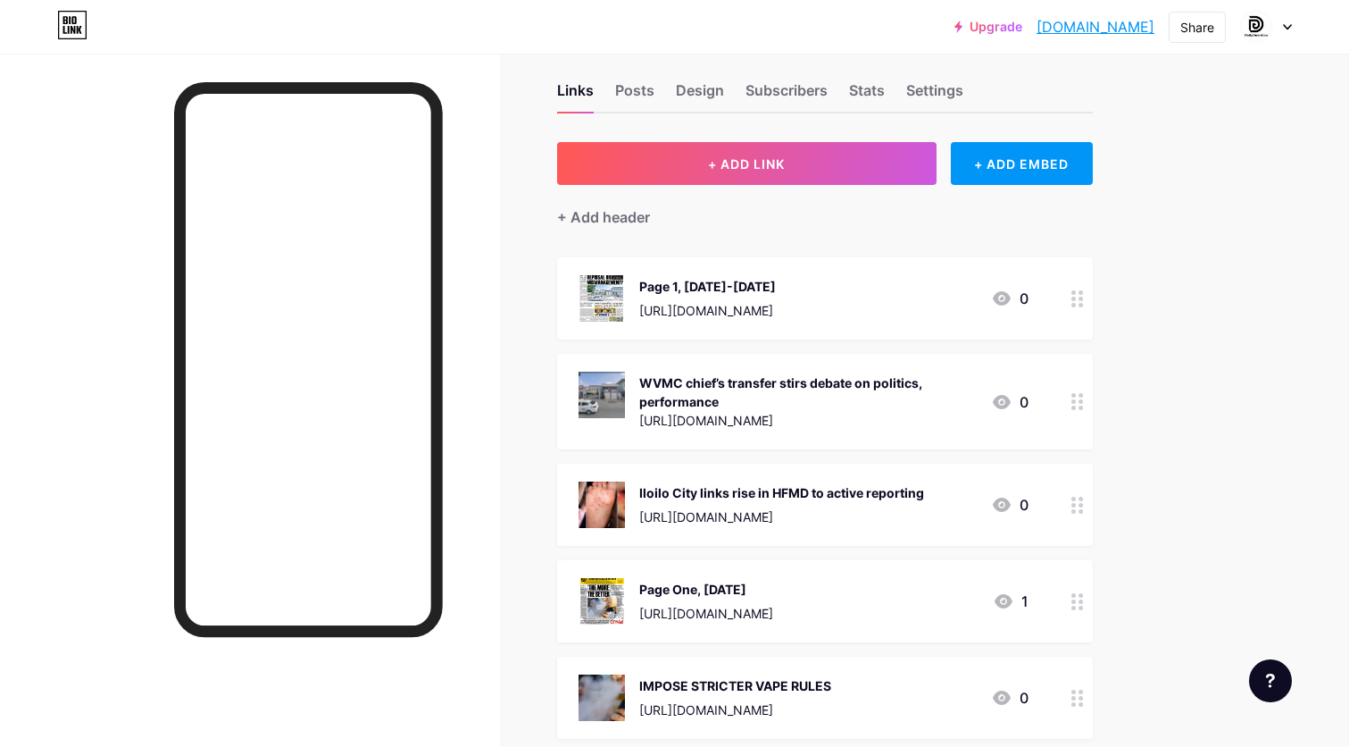
scroll to position [30, 0]
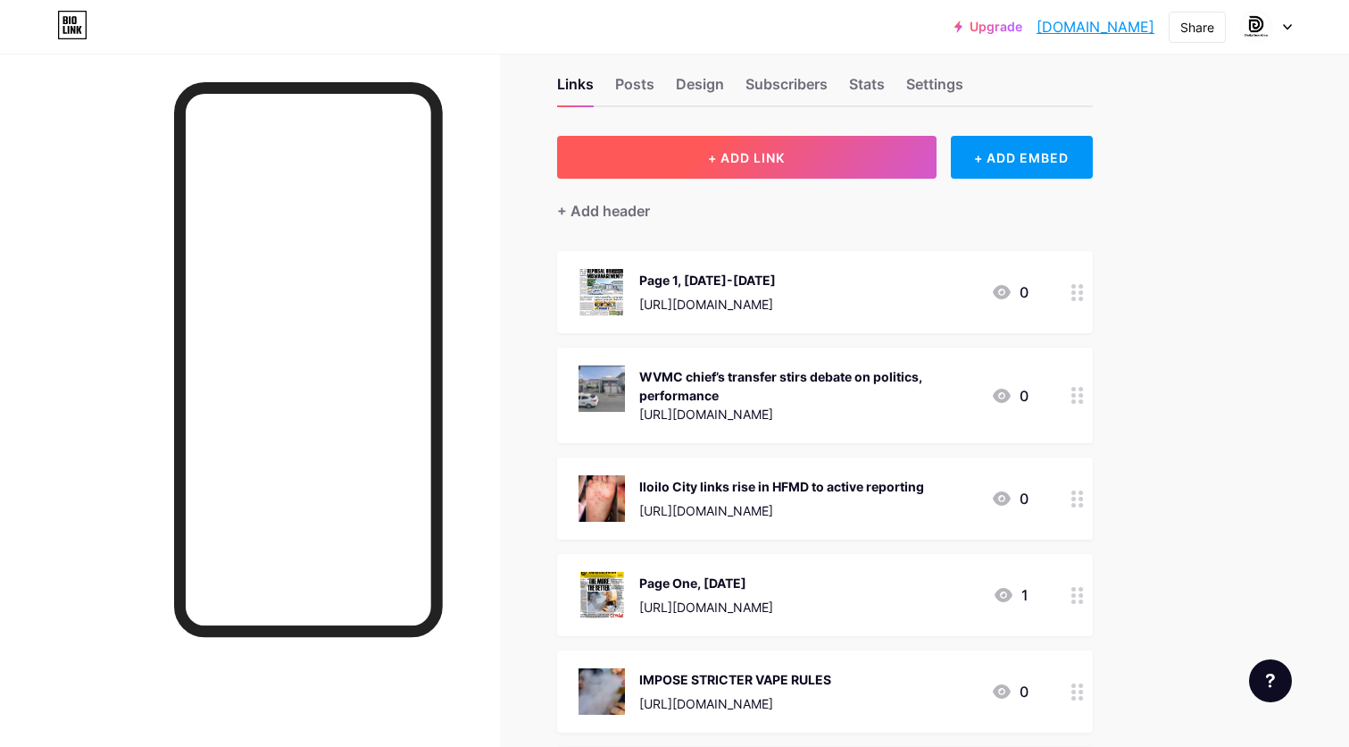
click at [747, 162] on span "+ ADD LINK" at bounding box center [746, 157] width 77 height 15
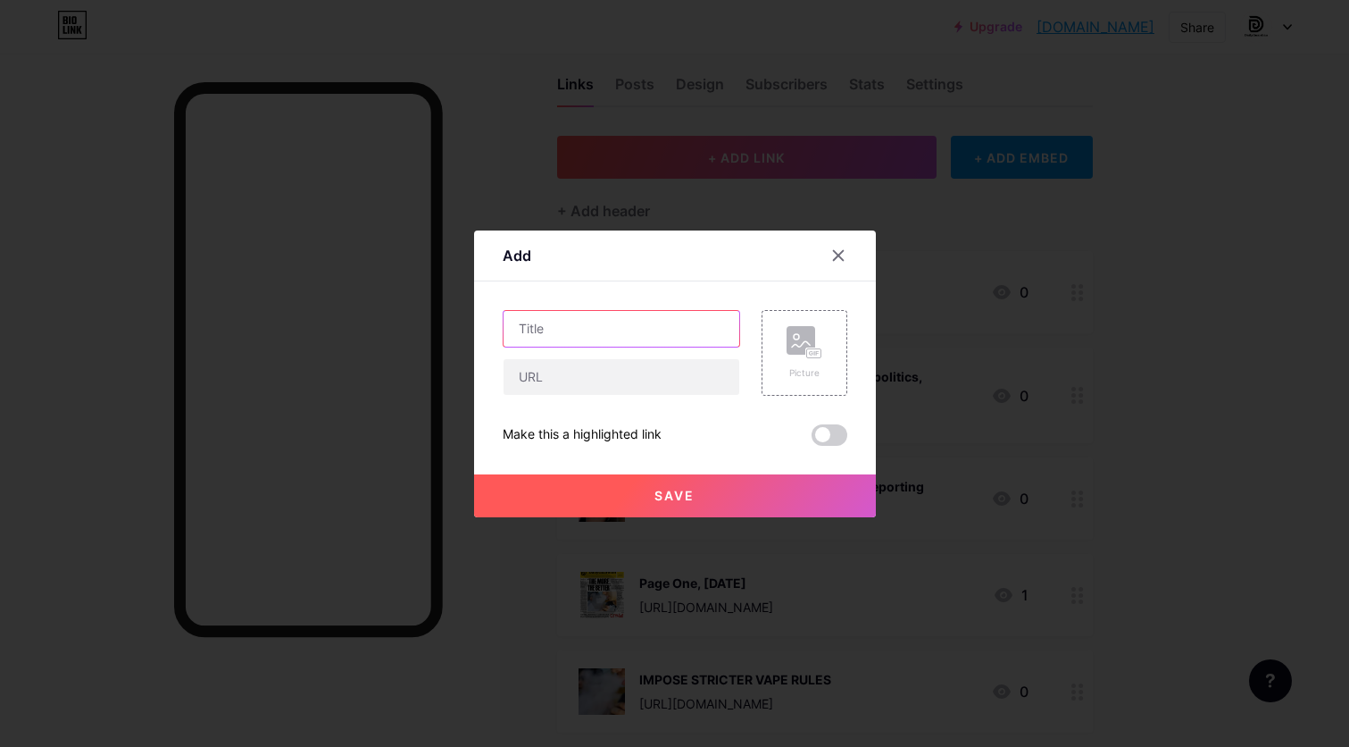
click at [608, 321] on input "text" at bounding box center [622, 329] width 236 height 36
paste input "Iloilo intensifies campaign against [MEDICAL_DATA]"
type input "Iloilo intensifies campaign against [MEDICAL_DATA]"
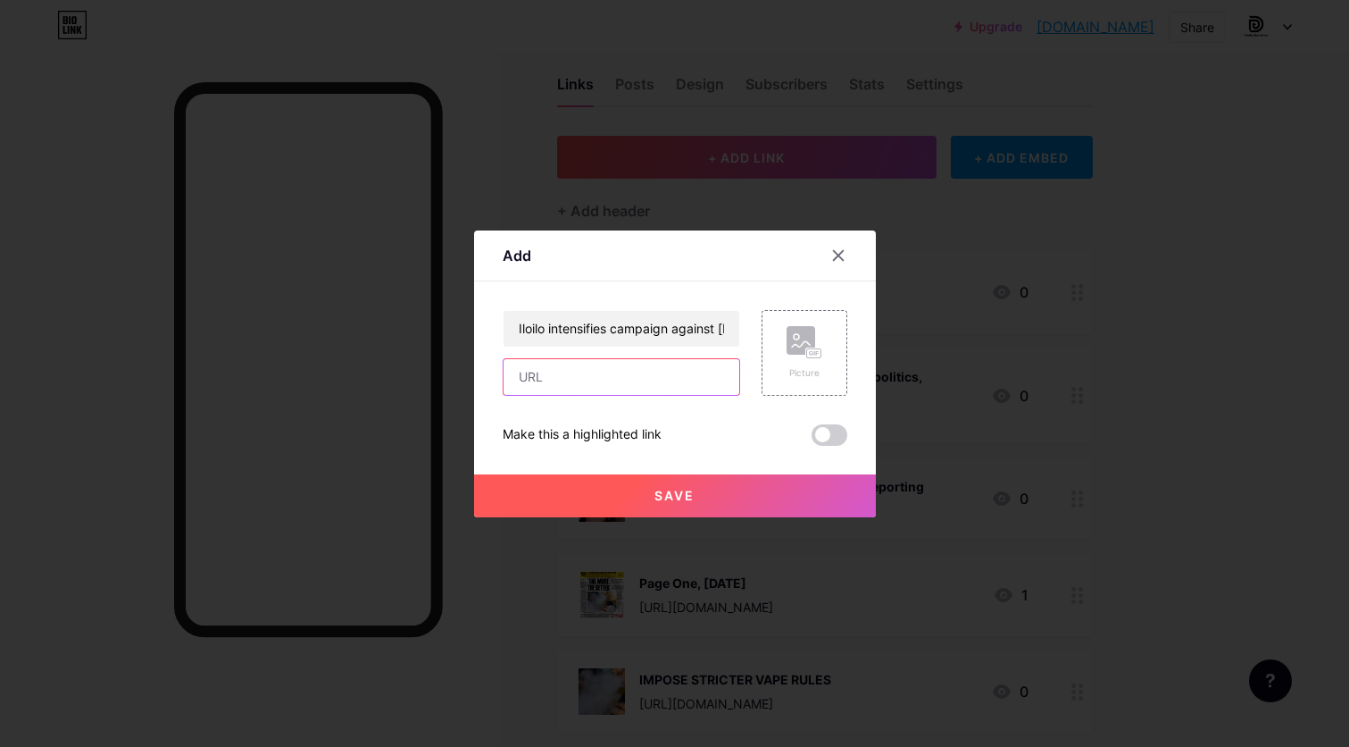
click at [619, 382] on input "text" at bounding box center [622, 377] width 236 height 36
paste input "[URL][DOMAIN_NAME]"
type input "[URL][DOMAIN_NAME]"
click at [811, 370] on div "Picture" at bounding box center [805, 372] width 36 height 13
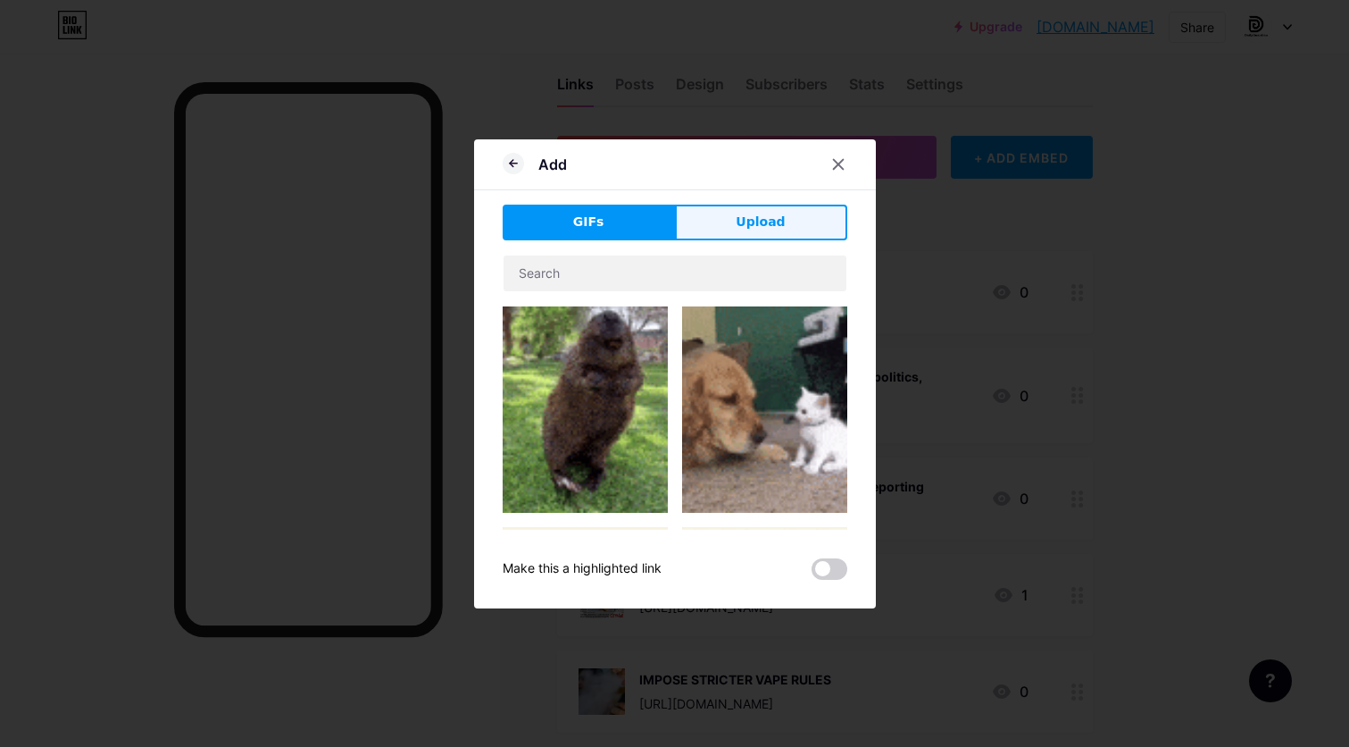
click at [788, 228] on button "Upload" at bounding box center [761, 222] width 172 height 36
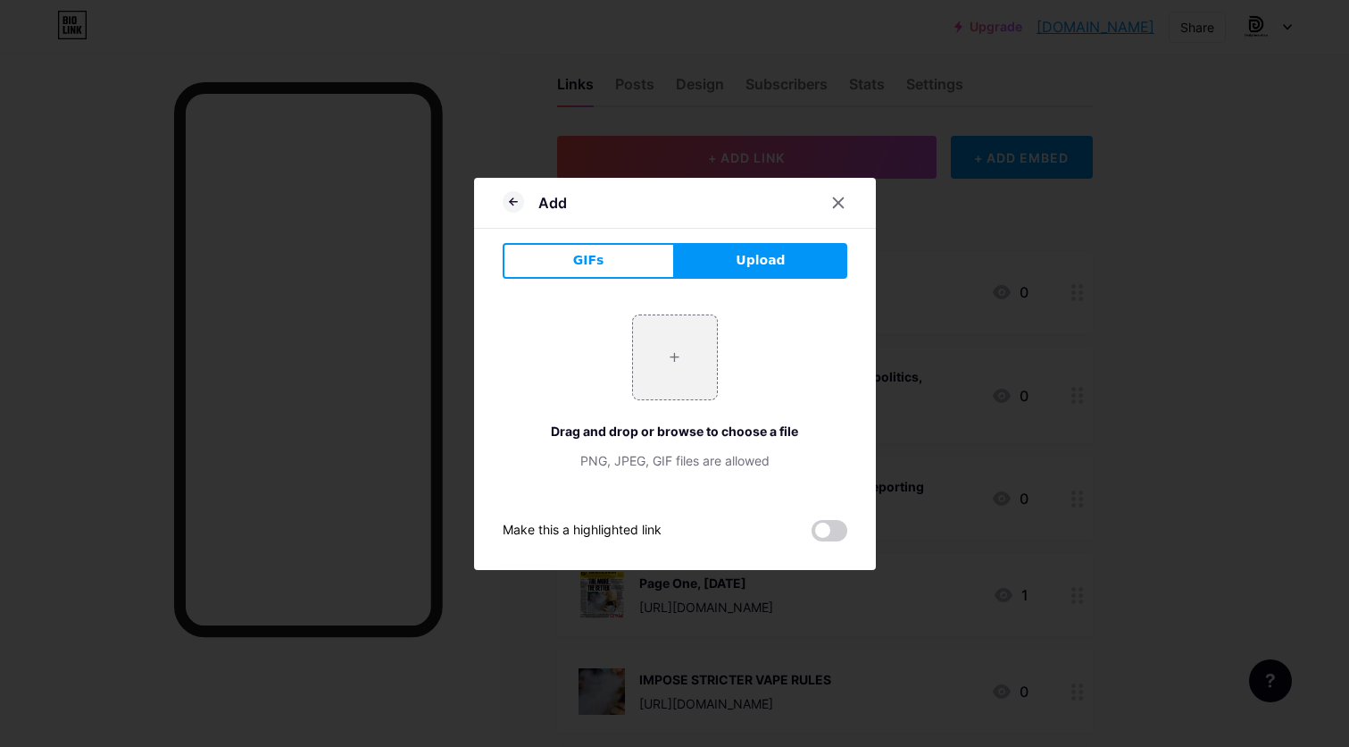
click at [774, 258] on span "Upload" at bounding box center [760, 260] width 49 height 19
click at [702, 376] on input "file" at bounding box center [675, 357] width 84 height 84
type input "C:\fakepath\Iloilo steps up campaign vs. [MEDICAL_DATA].jpeg"
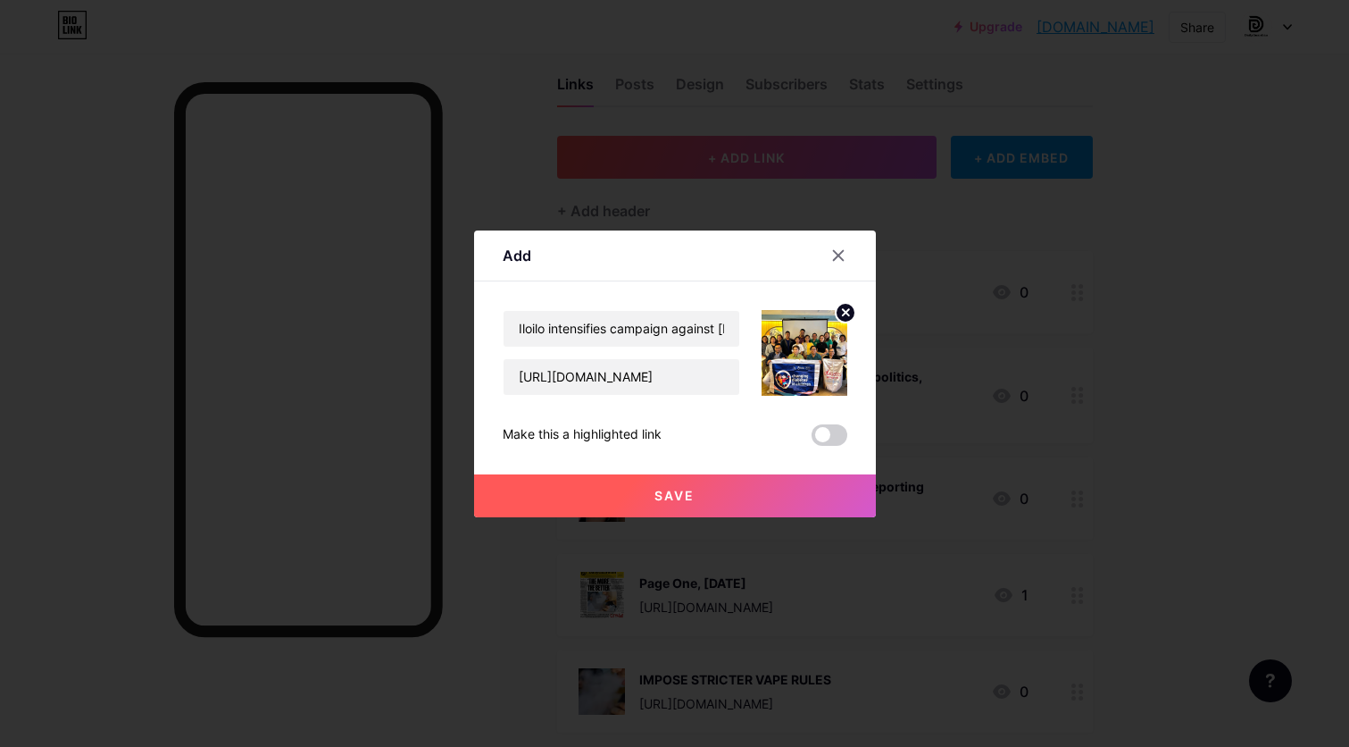
click at [738, 503] on button "Save" at bounding box center [675, 495] width 402 height 43
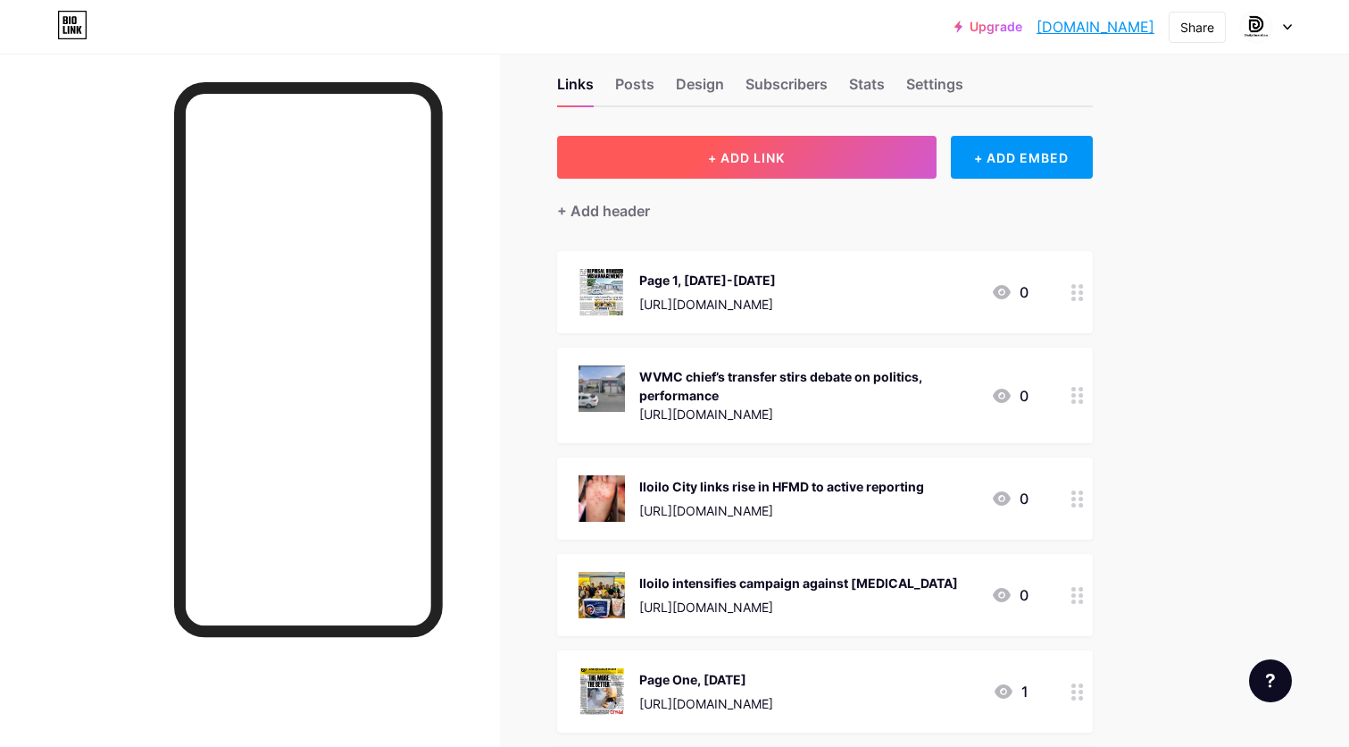
click at [765, 142] on button "+ ADD LINK" at bounding box center [747, 157] width 380 height 43
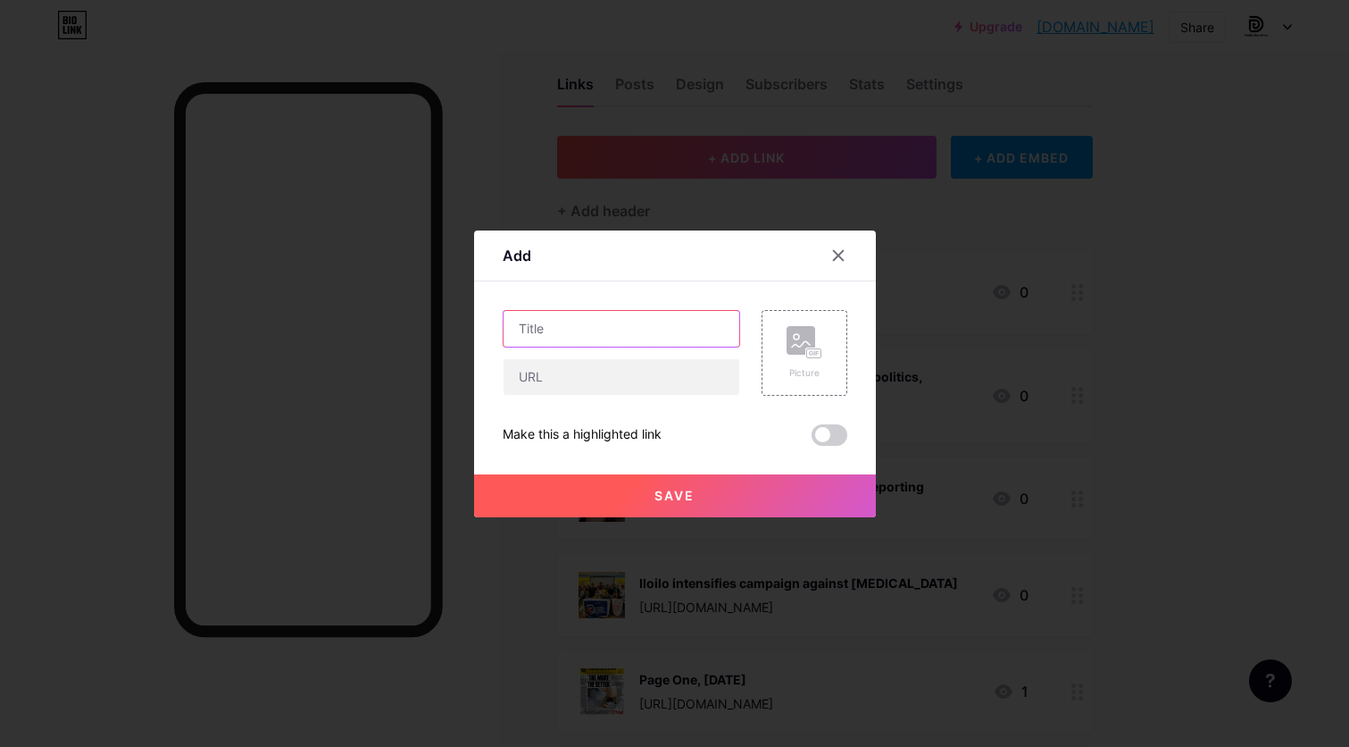
click at [630, 321] on input "text" at bounding box center [622, 329] width 236 height 36
paste input "Foresters push wood self-sufficiency, biodiversity protection"
type input "Foresters push wood self-sufficiency, biodiversity protection"
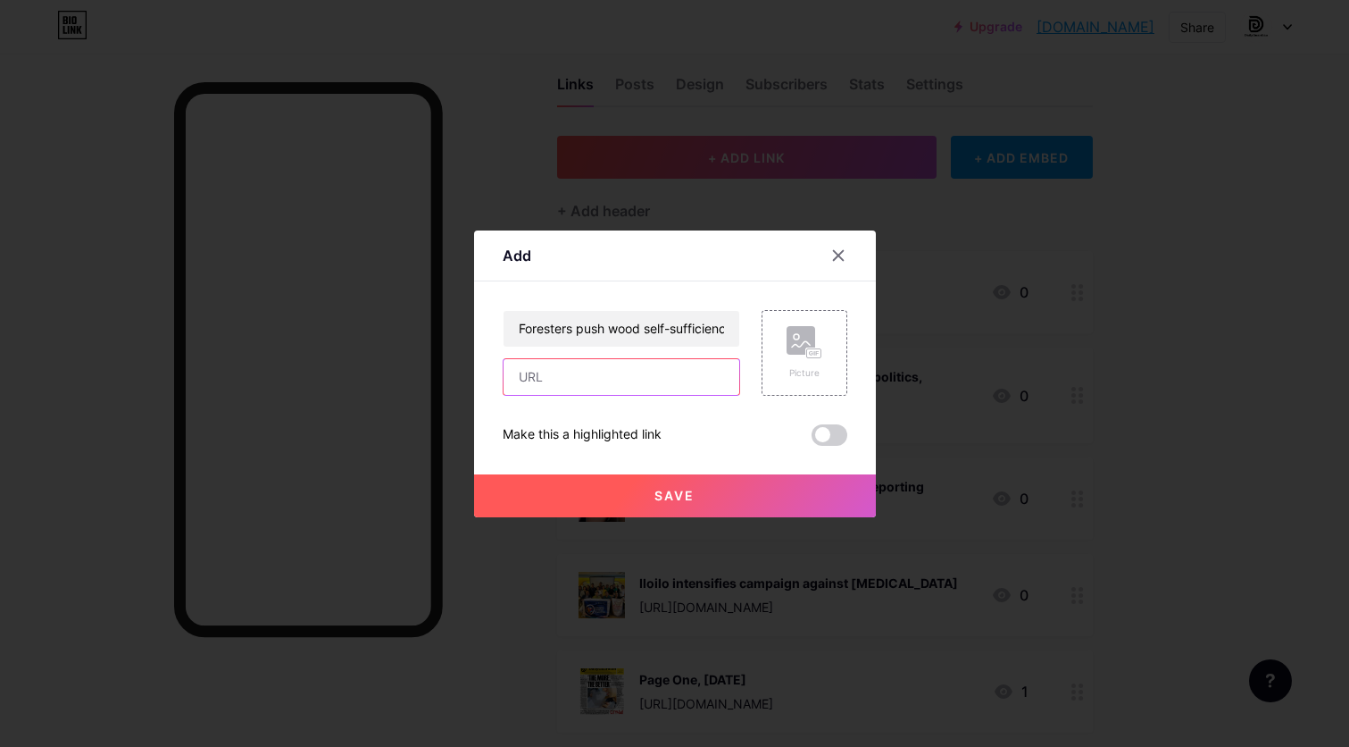
click at [622, 384] on input "text" at bounding box center [622, 377] width 236 height 36
paste input "[URL][DOMAIN_NAME]"
type input "[URL][DOMAIN_NAME]"
click at [816, 350] on rect at bounding box center [813, 352] width 14 height 9
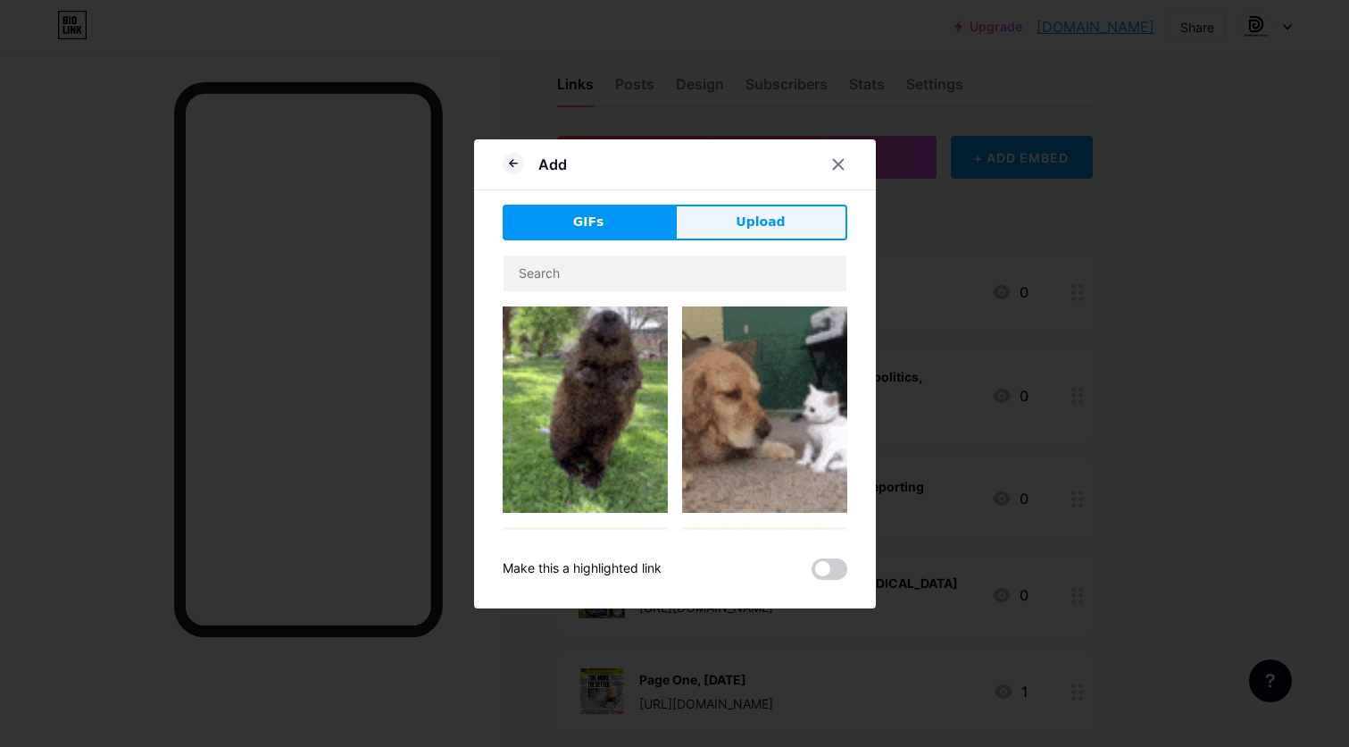
click at [762, 238] on button "Upload" at bounding box center [761, 222] width 172 height 36
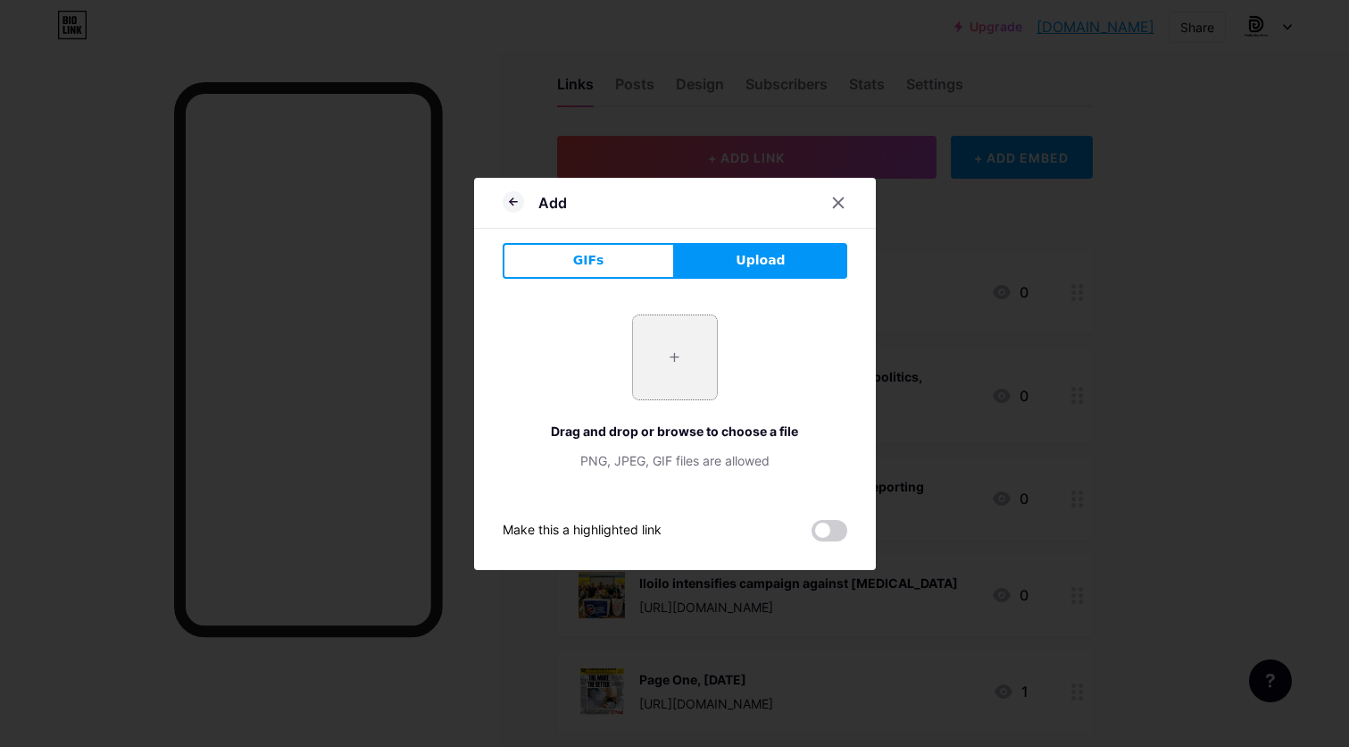
click at [693, 395] on input "file" at bounding box center [675, 357] width 84 height 84
type input "C:\fakepath\77th SFFI Nat’l conference pushes for Wood Self-Sufficiency, Biodiv…"
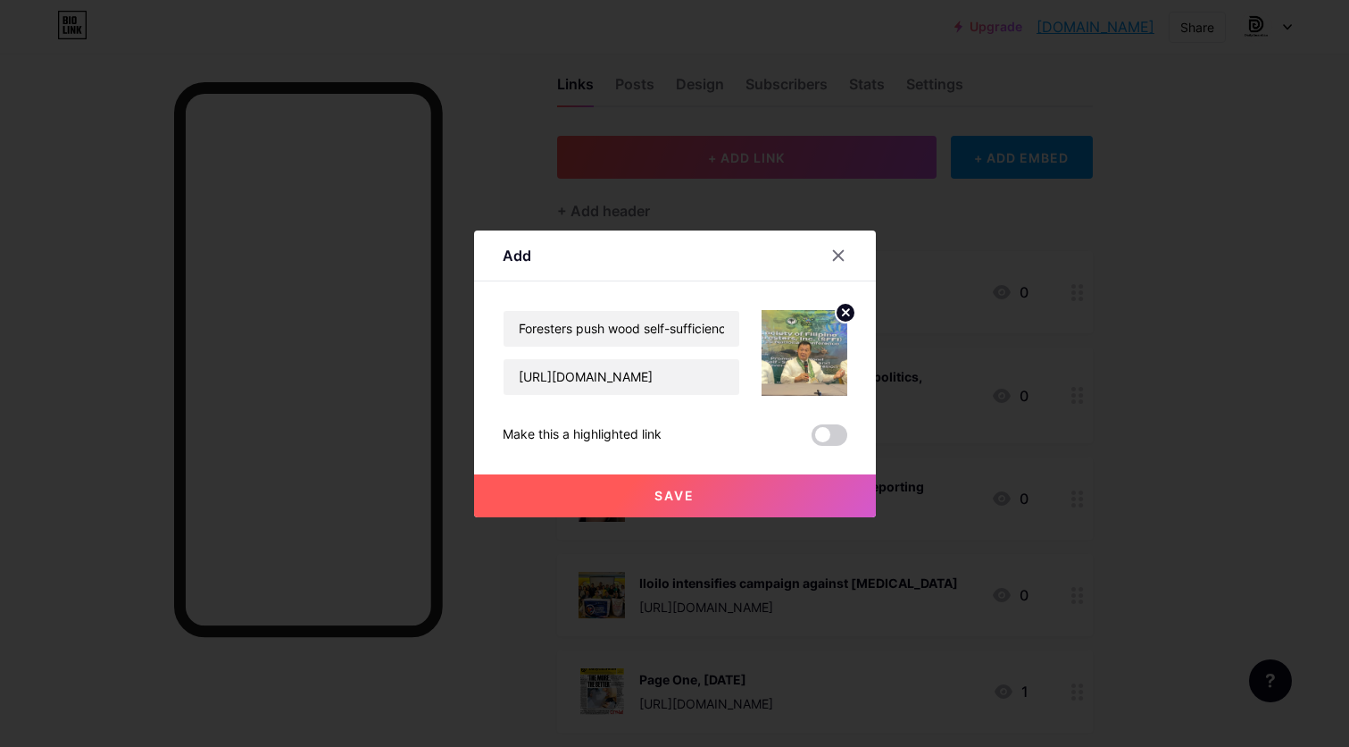
click at [675, 504] on button "Save" at bounding box center [675, 495] width 402 height 43
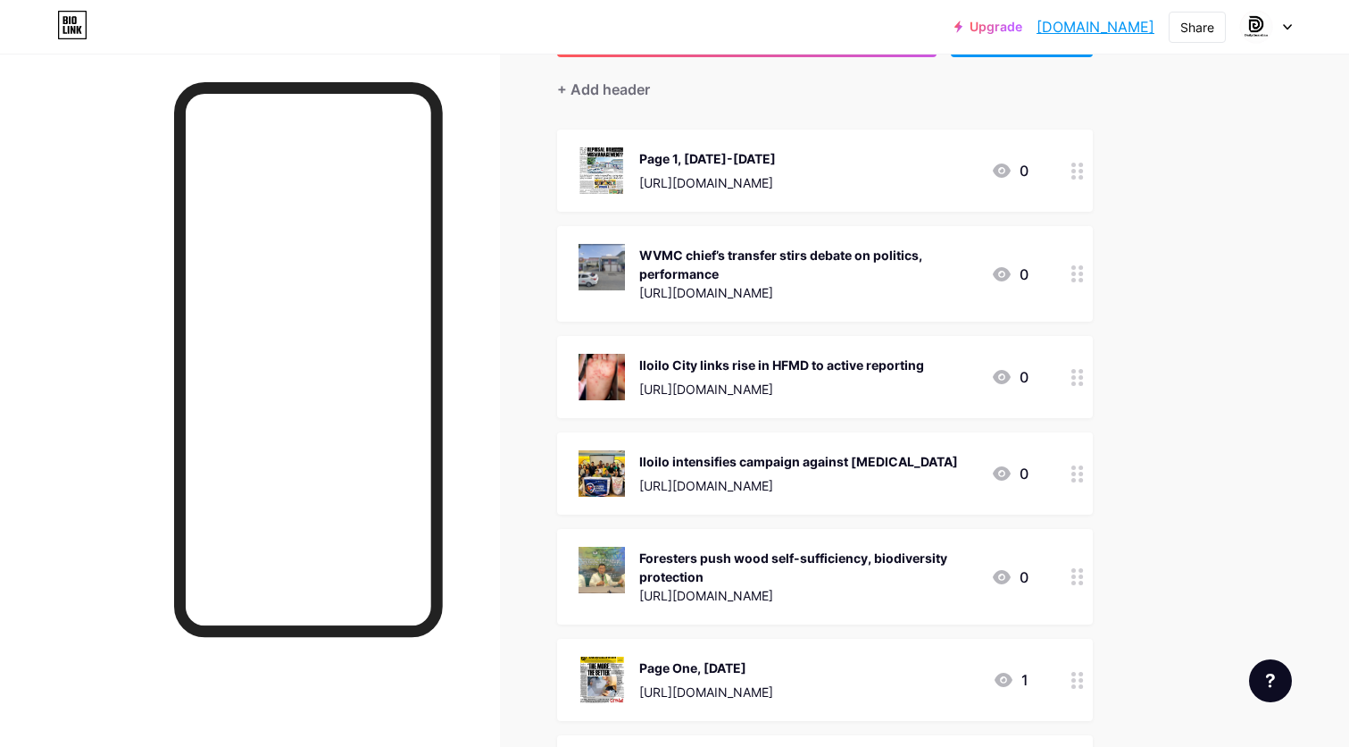
scroll to position [120, 0]
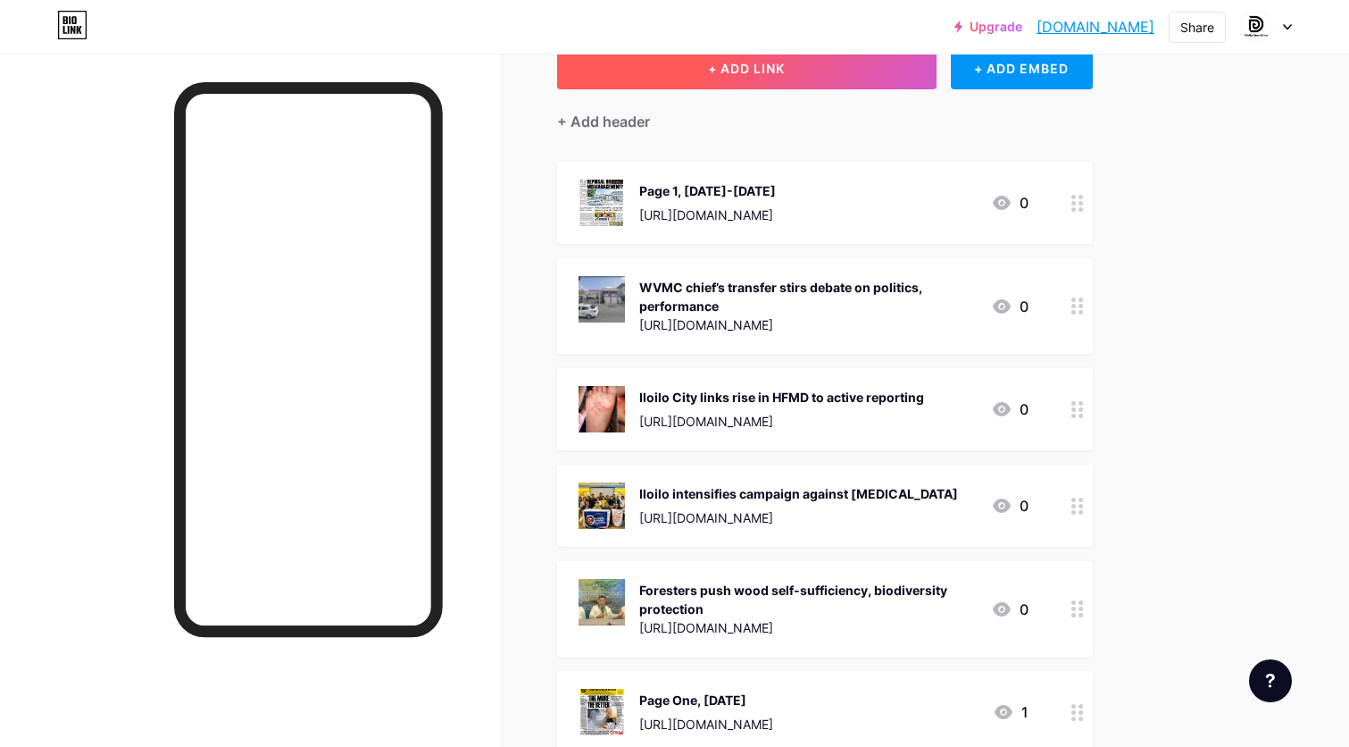
click at [885, 62] on button "+ ADD LINK" at bounding box center [747, 67] width 380 height 43
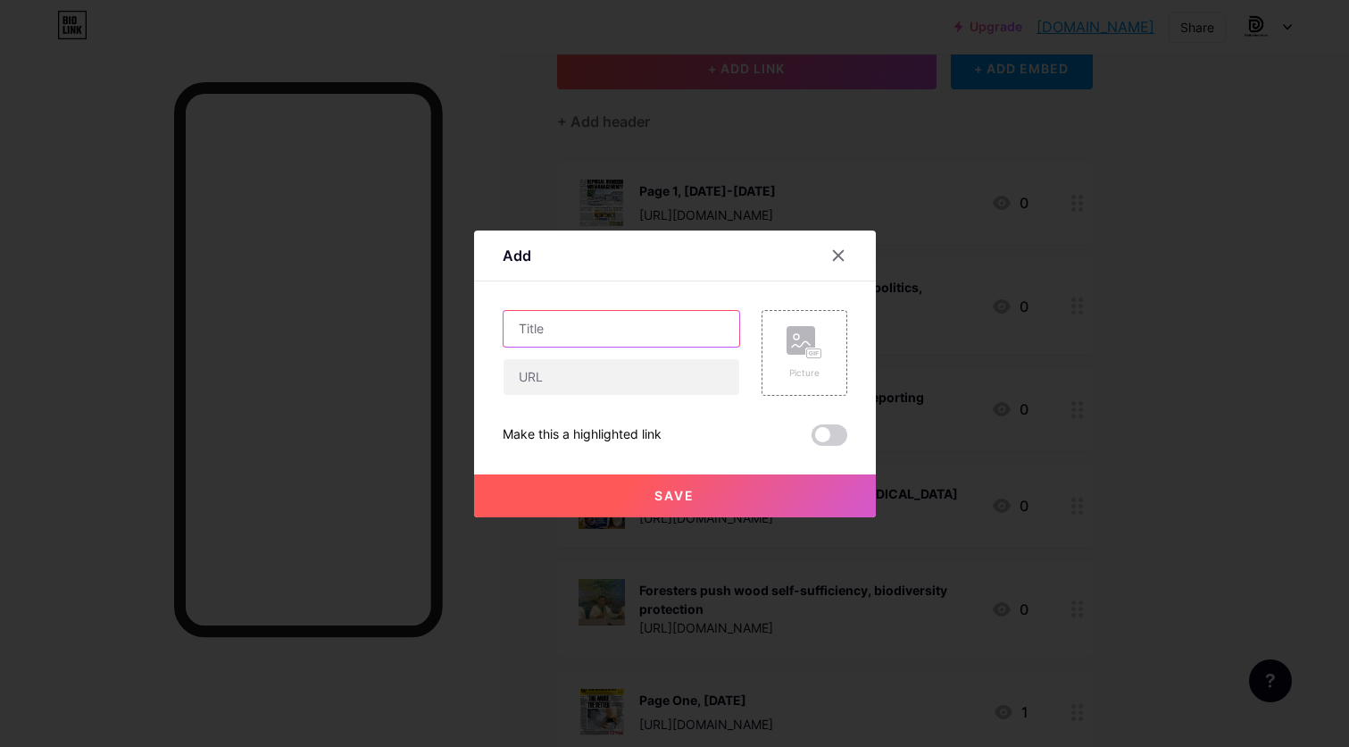
click at [706, 324] on input "text" at bounding box center [622, 329] width 236 height 36
paste input "First skull of extinct elephant relative found in [GEOGRAPHIC_DATA]"
type input "First skull of extinct elephant relative found in [GEOGRAPHIC_DATA]"
click at [675, 391] on input "text" at bounding box center [622, 377] width 236 height 36
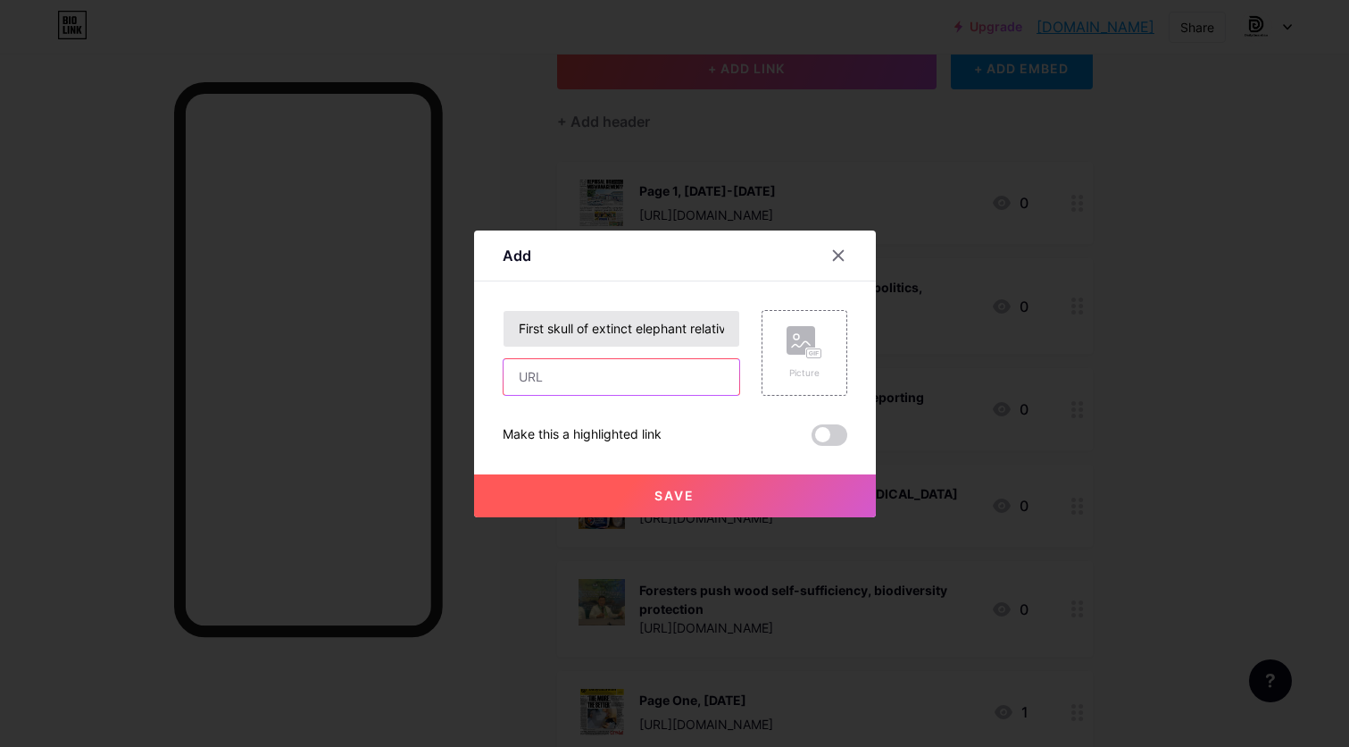
paste input "[URL][DOMAIN_NAME]"
type input "[URL][DOMAIN_NAME]"
click at [837, 332] on div "Picture" at bounding box center [805, 353] width 86 height 86
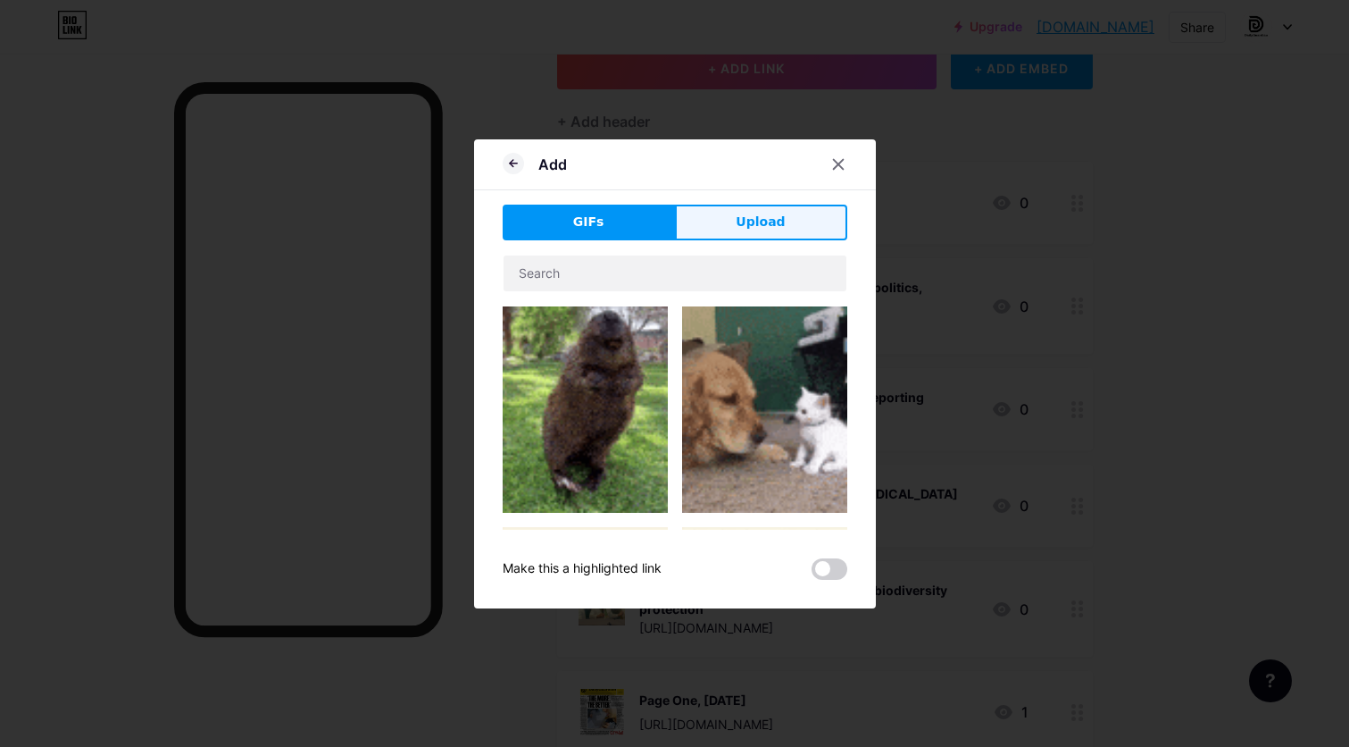
click at [768, 214] on span "Upload" at bounding box center [760, 222] width 49 height 19
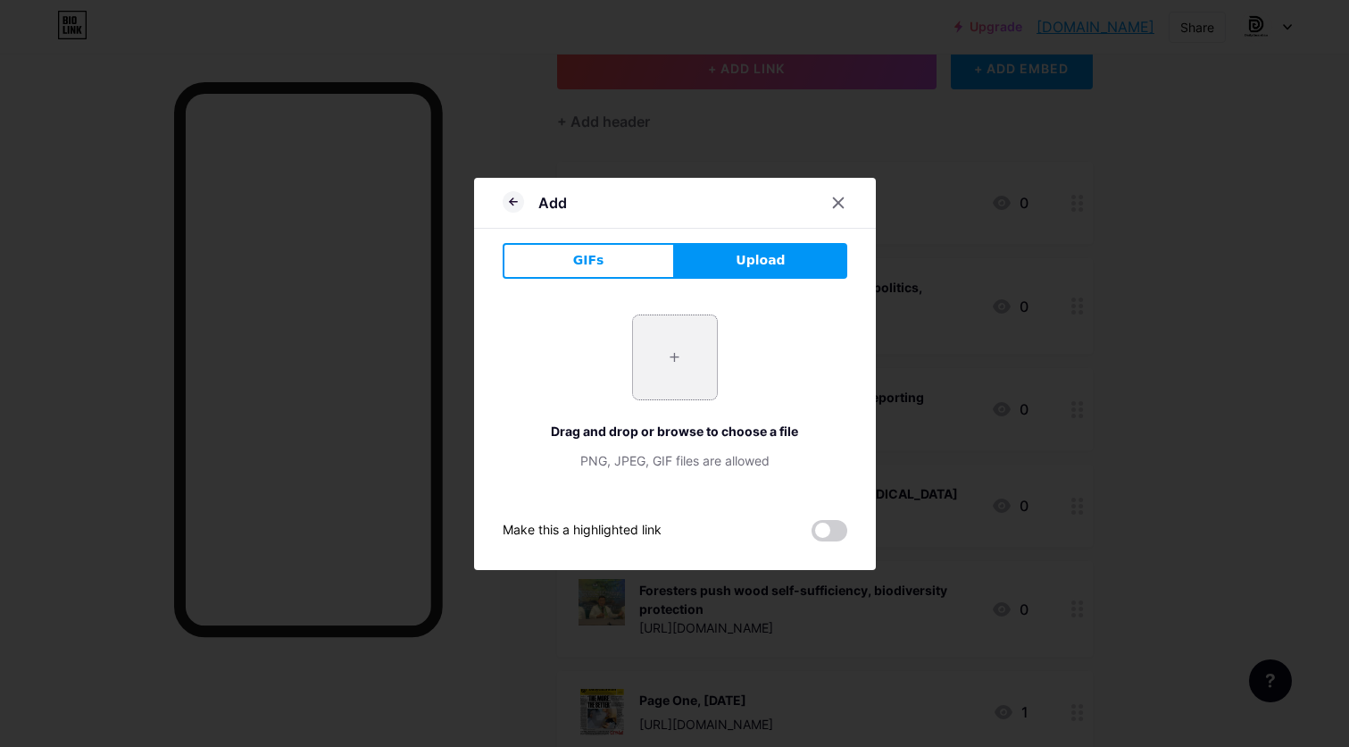
click at [690, 338] on input "file" at bounding box center [675, 357] width 84 height 84
type input "C:\fakepath\Palaeo3_Lannig-Stegodon-(Social-Media).jpg"
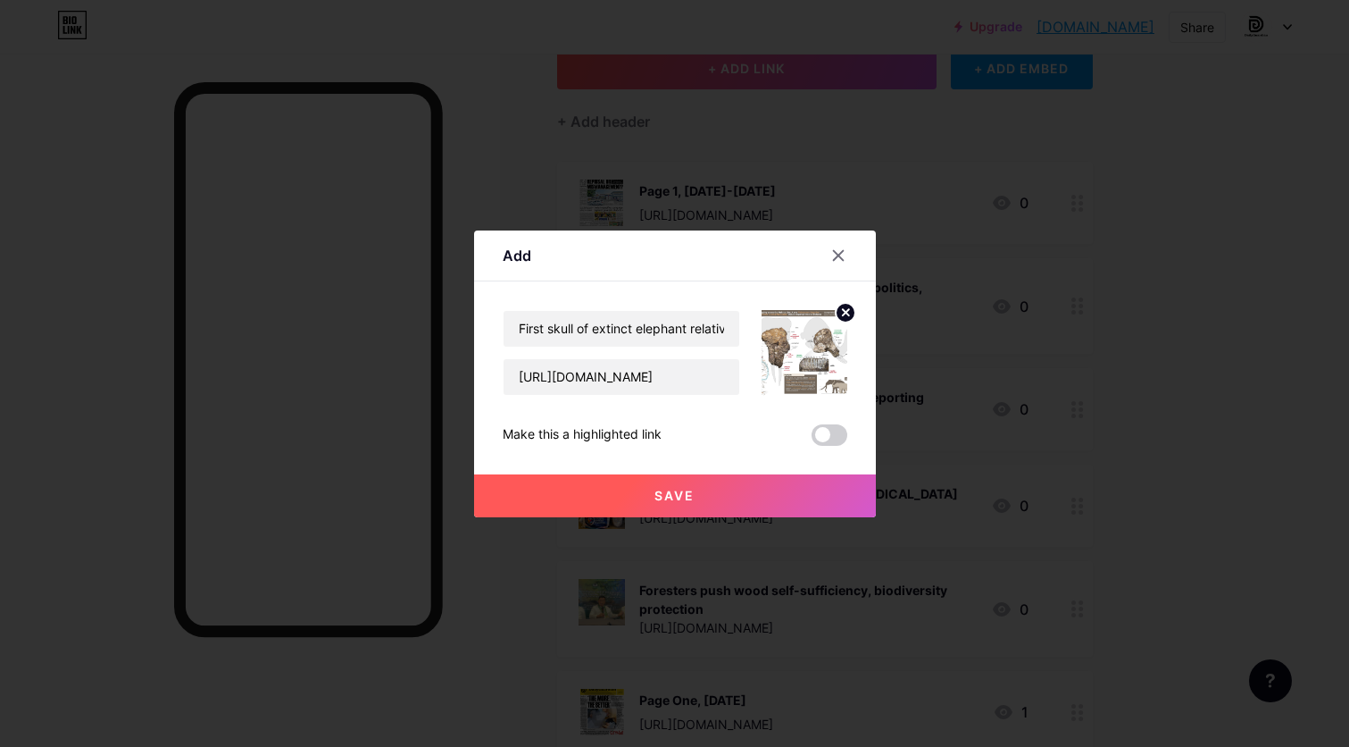
click at [723, 493] on button "Save" at bounding box center [675, 495] width 402 height 43
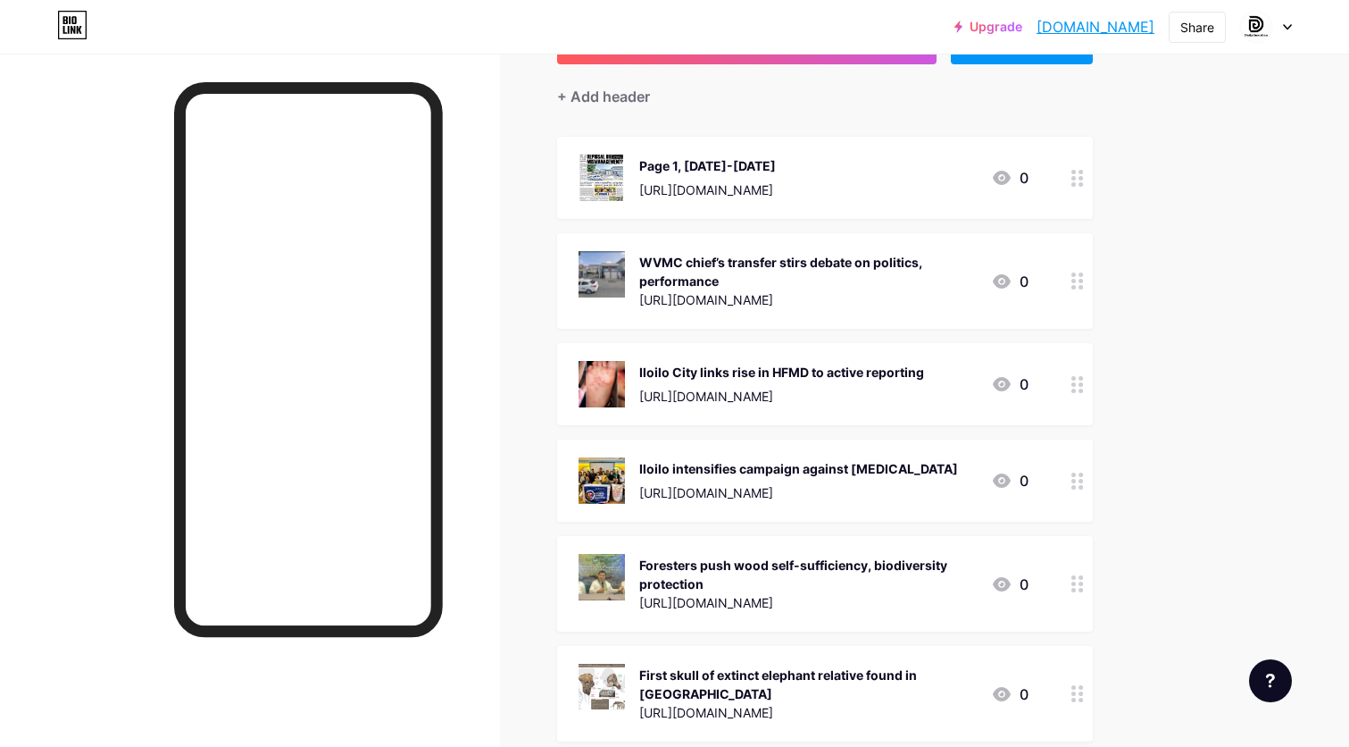
scroll to position [81, 0]
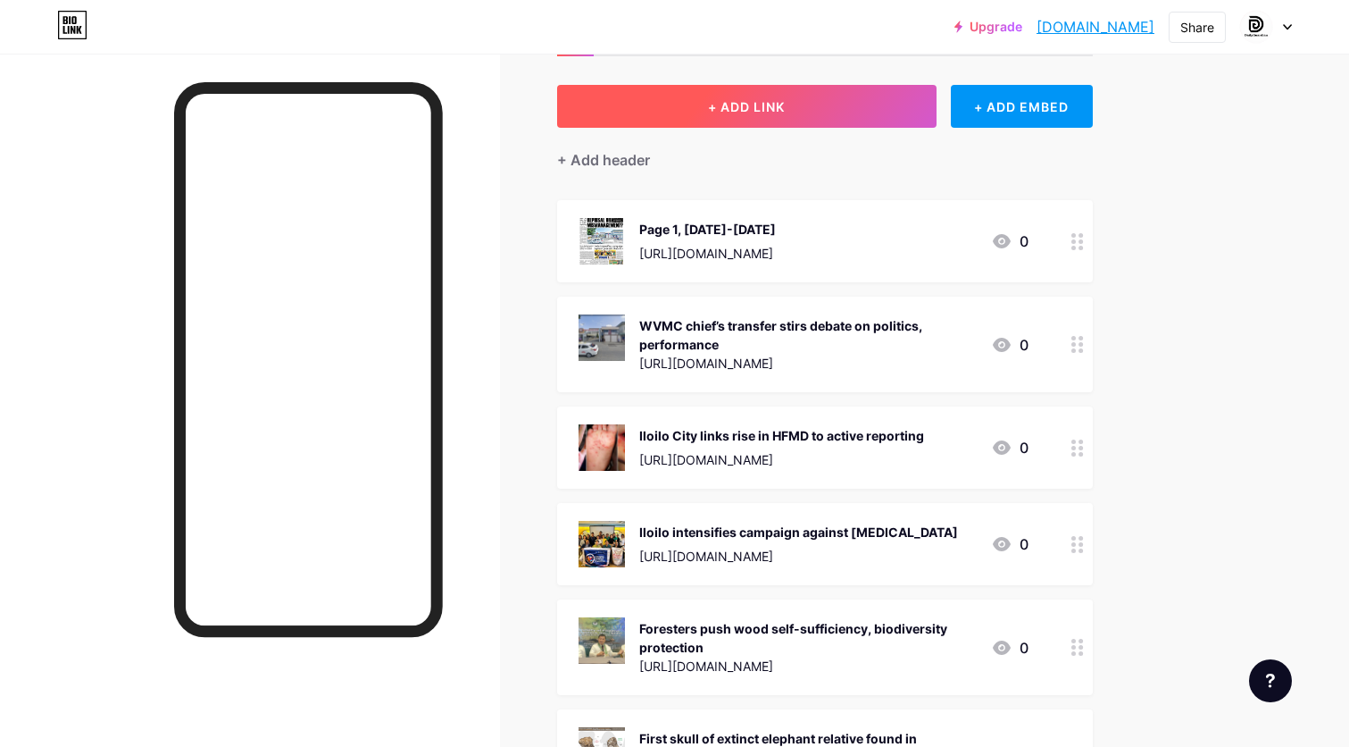
click at [789, 97] on button "+ ADD LINK" at bounding box center [747, 106] width 380 height 43
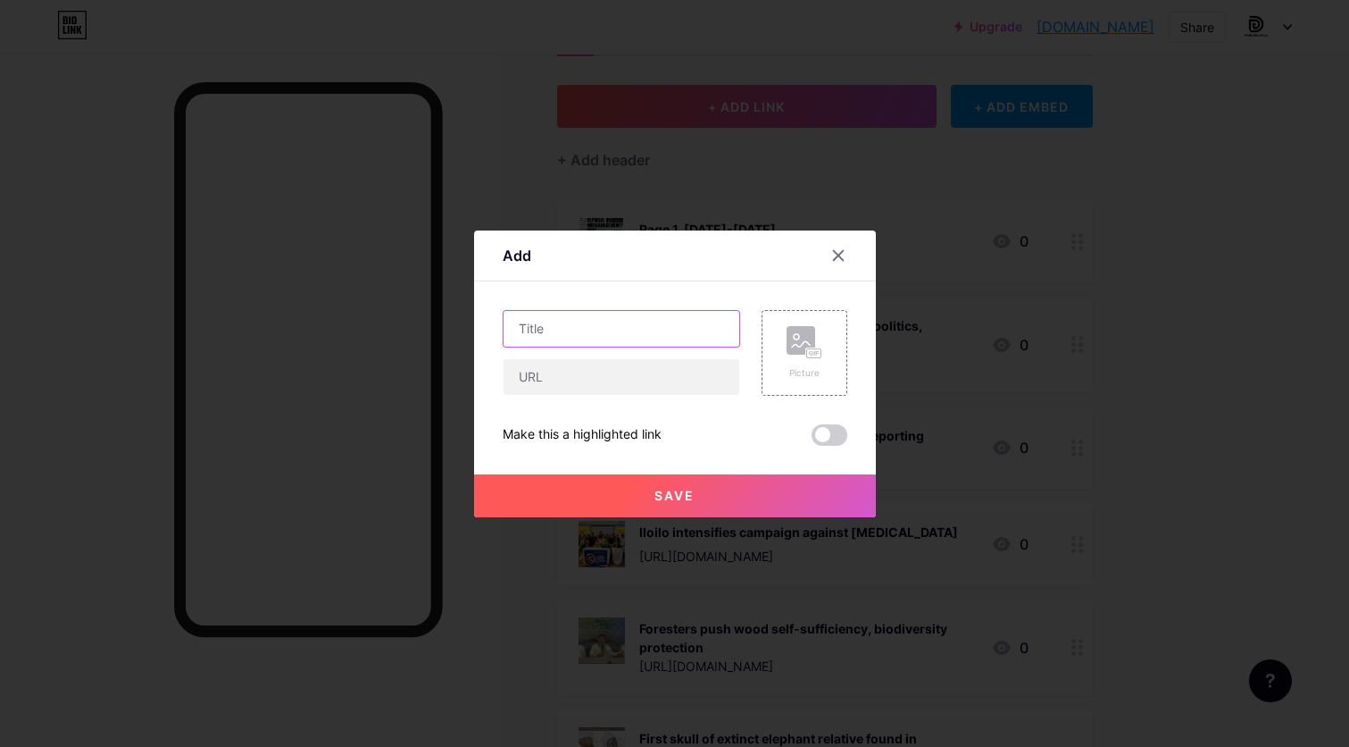
click at [691, 331] on input "text" at bounding box center [622, 329] width 236 height 36
paste input "Negros Occidental approves PHP 1.3B development fund for 2026"
type input "Negros Occidental approves PHP 1.3B development fund for 2026"
click at [655, 386] on input "text" at bounding box center [622, 377] width 236 height 36
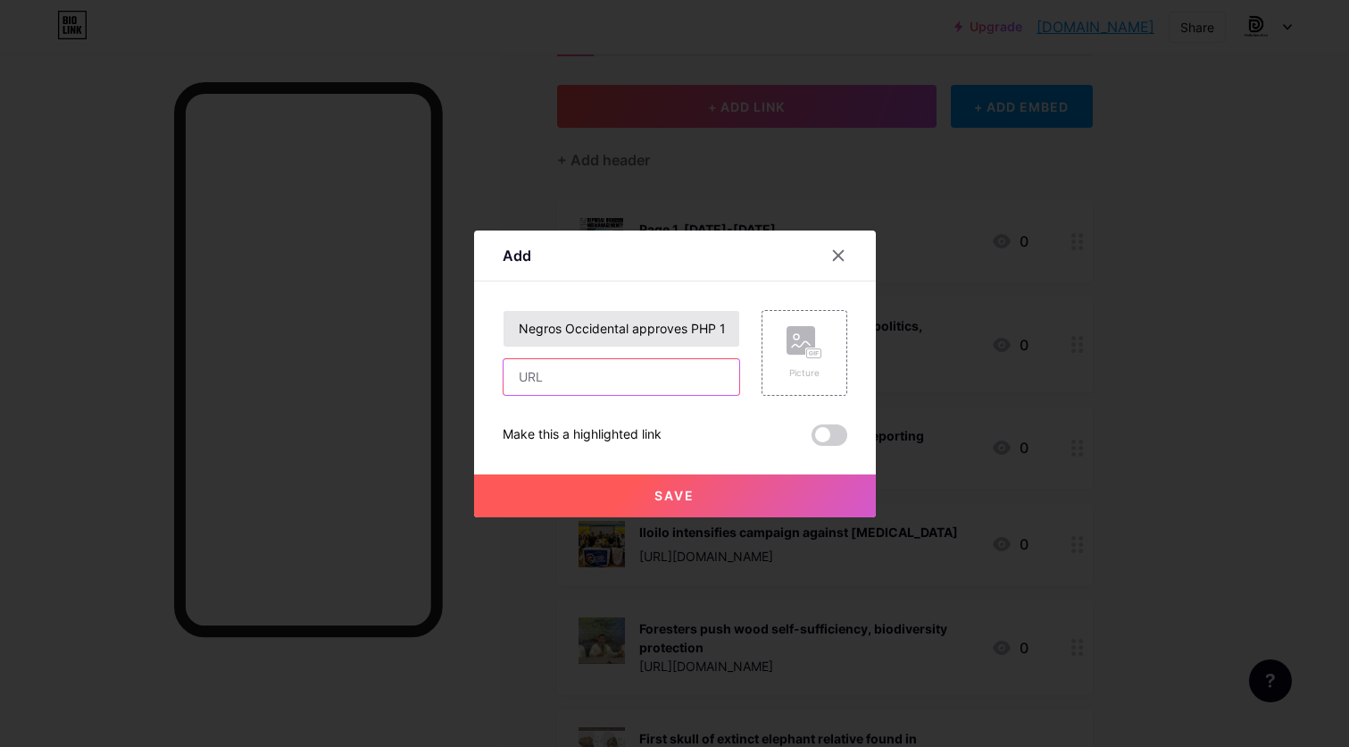
paste input "Negros Occidental approves PHP 1.3B development fund for 2026"
type input "Negros Occidental approves PHP 1.3B development fund for 2026"
click at [796, 358] on icon at bounding box center [805, 342] width 36 height 33
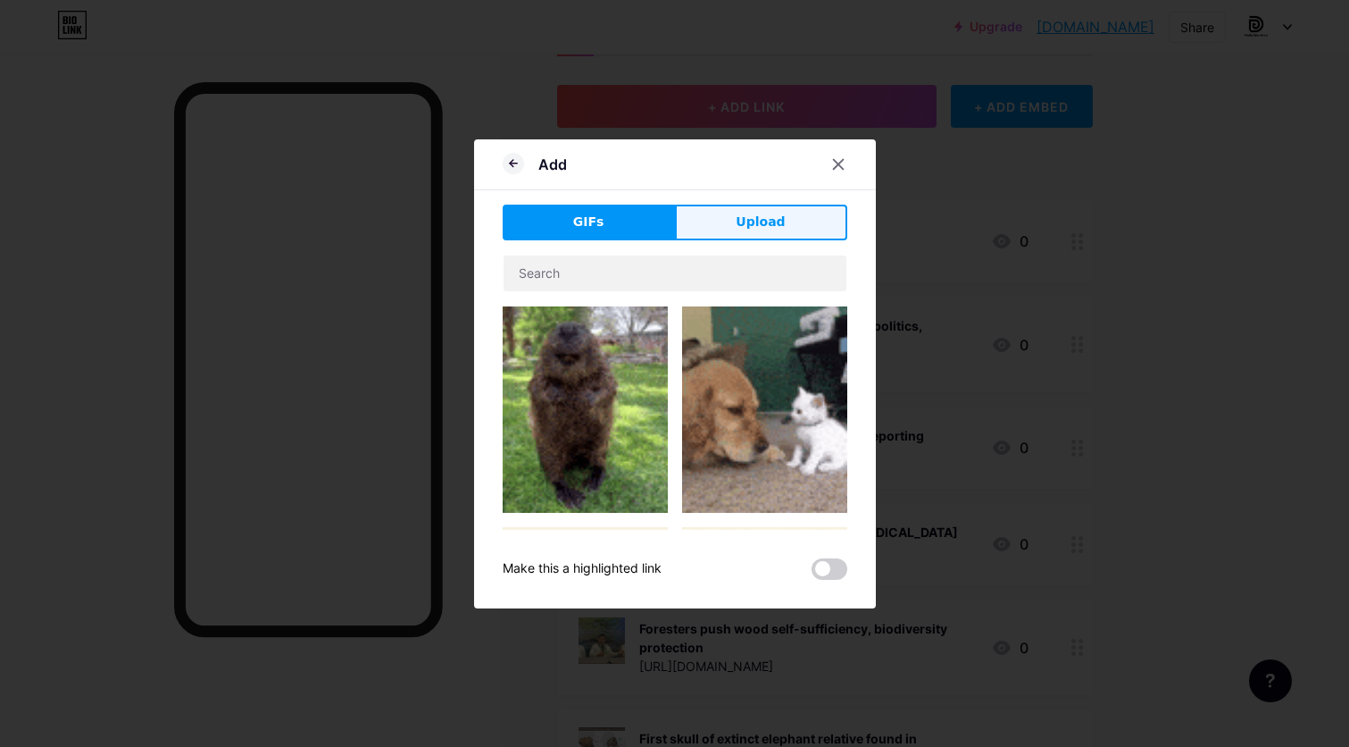
click at [779, 213] on span "Upload" at bounding box center [760, 222] width 49 height 19
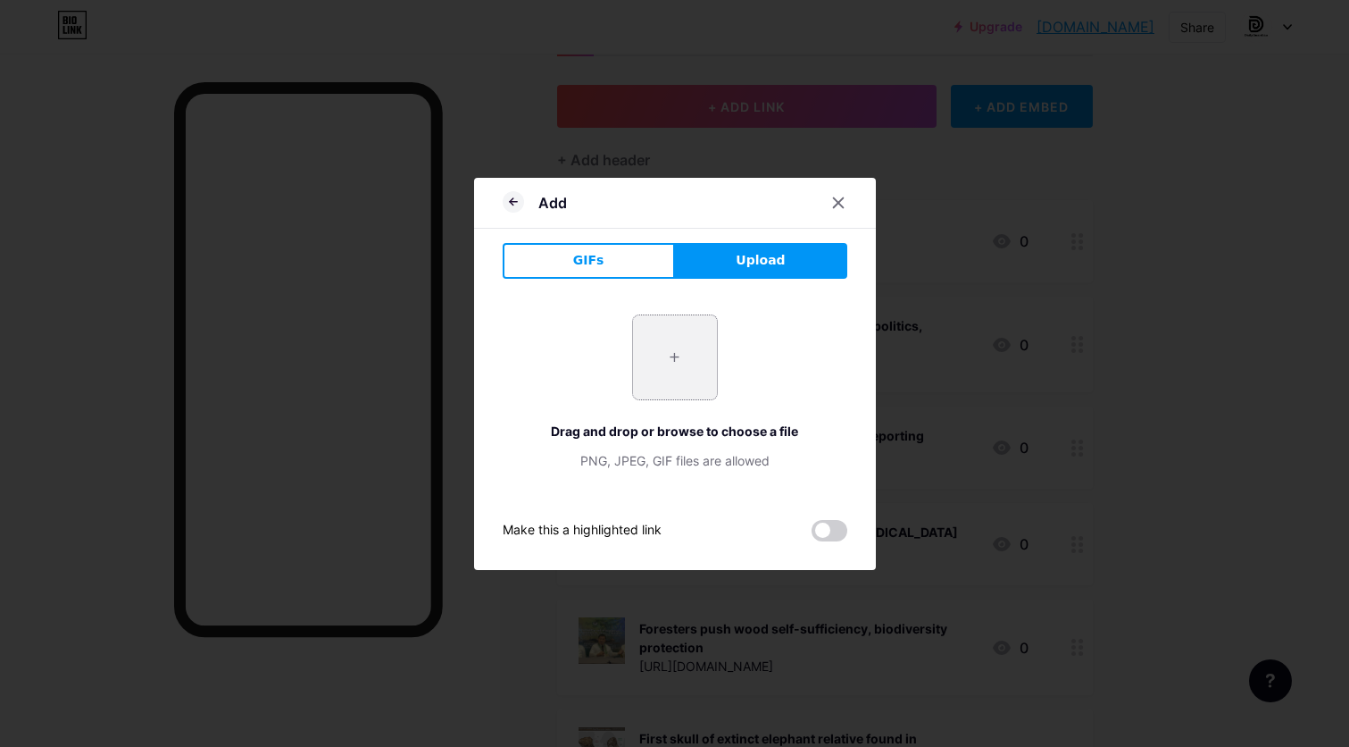
click at [689, 345] on input "file" at bounding box center [675, 357] width 84 height 84
type input "C:\fakepath\P1.3B Negros Occ development fund for 2026 approved.jpg"
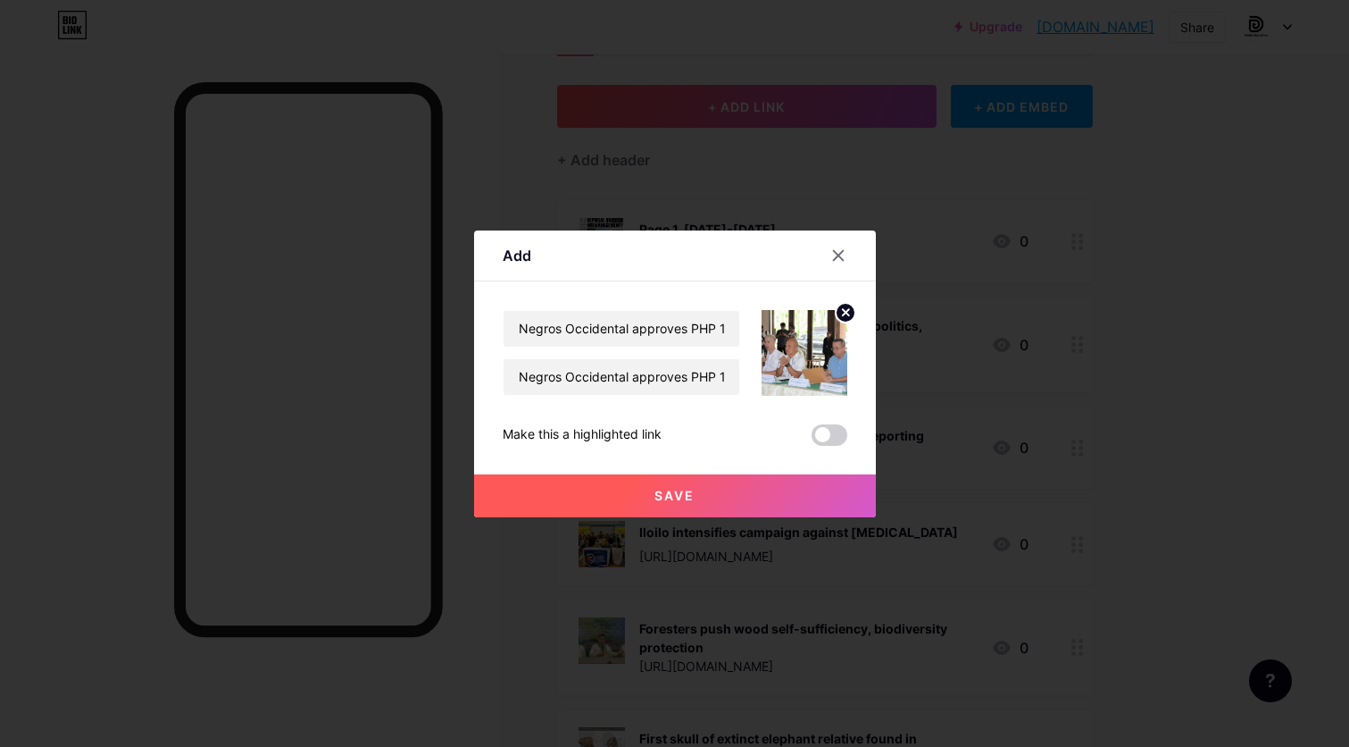
click at [709, 505] on button "Save" at bounding box center [675, 495] width 402 height 43
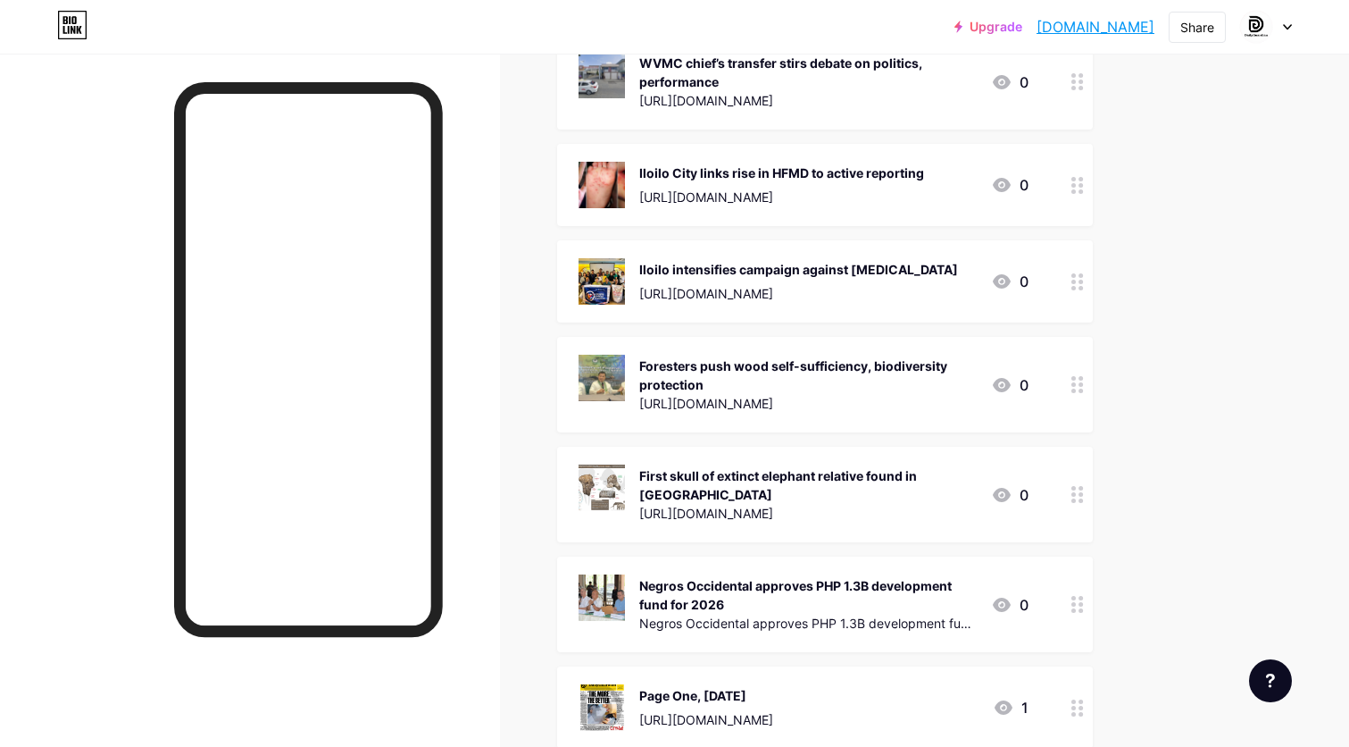
scroll to position [358, 0]
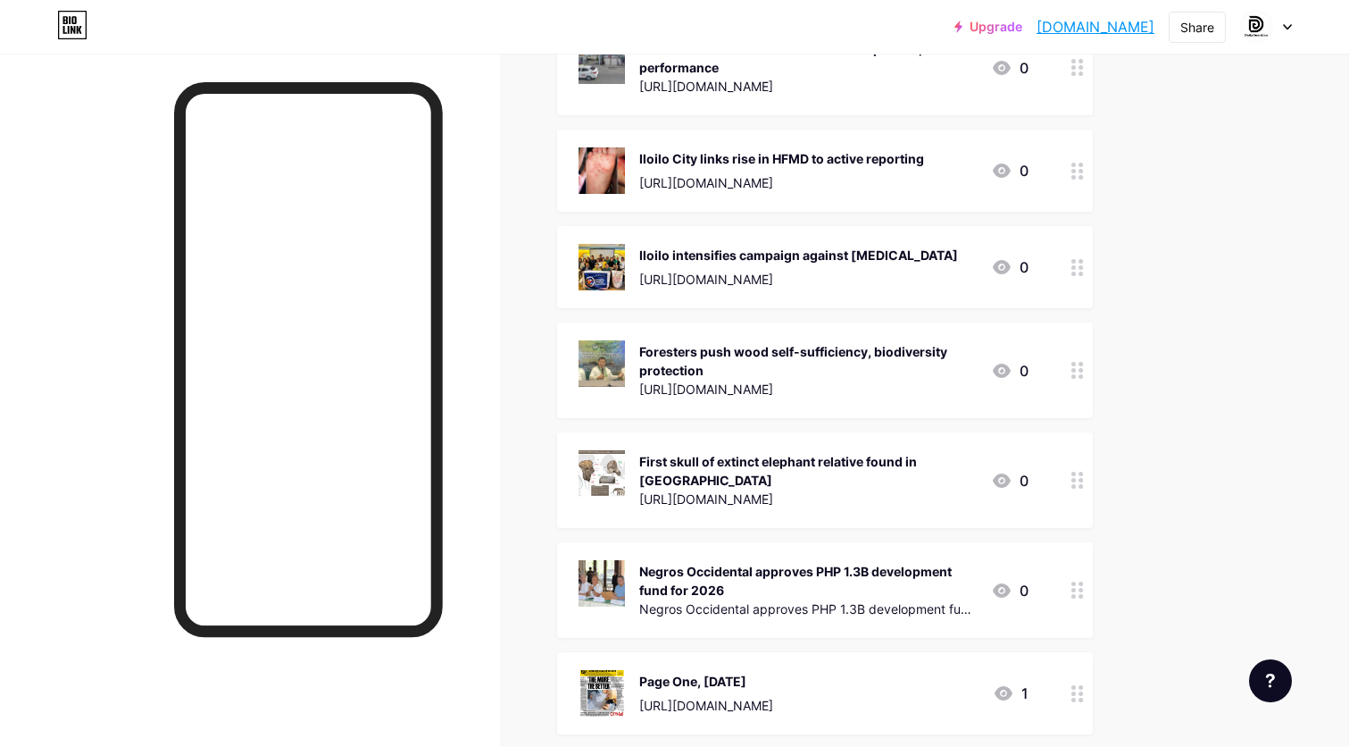
click at [1076, 581] on icon at bounding box center [1078, 589] width 13 height 17
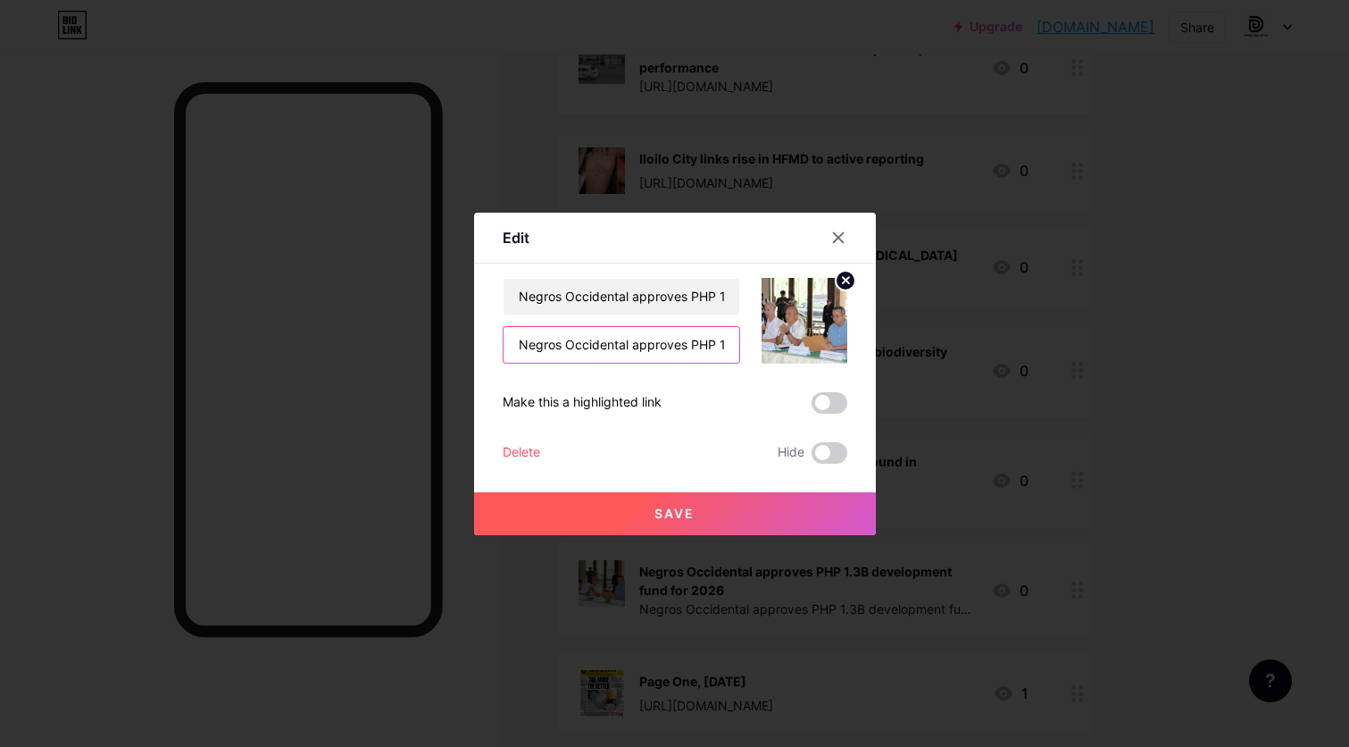
click at [681, 346] on input "Negros Occidental approves PHP 1.3B development fund for 2026" at bounding box center [622, 345] width 236 height 36
paste input "[URL][DOMAIN_NAME]"
type input "[URL][DOMAIN_NAME]"
click at [732, 494] on button "Save" at bounding box center [675, 513] width 402 height 43
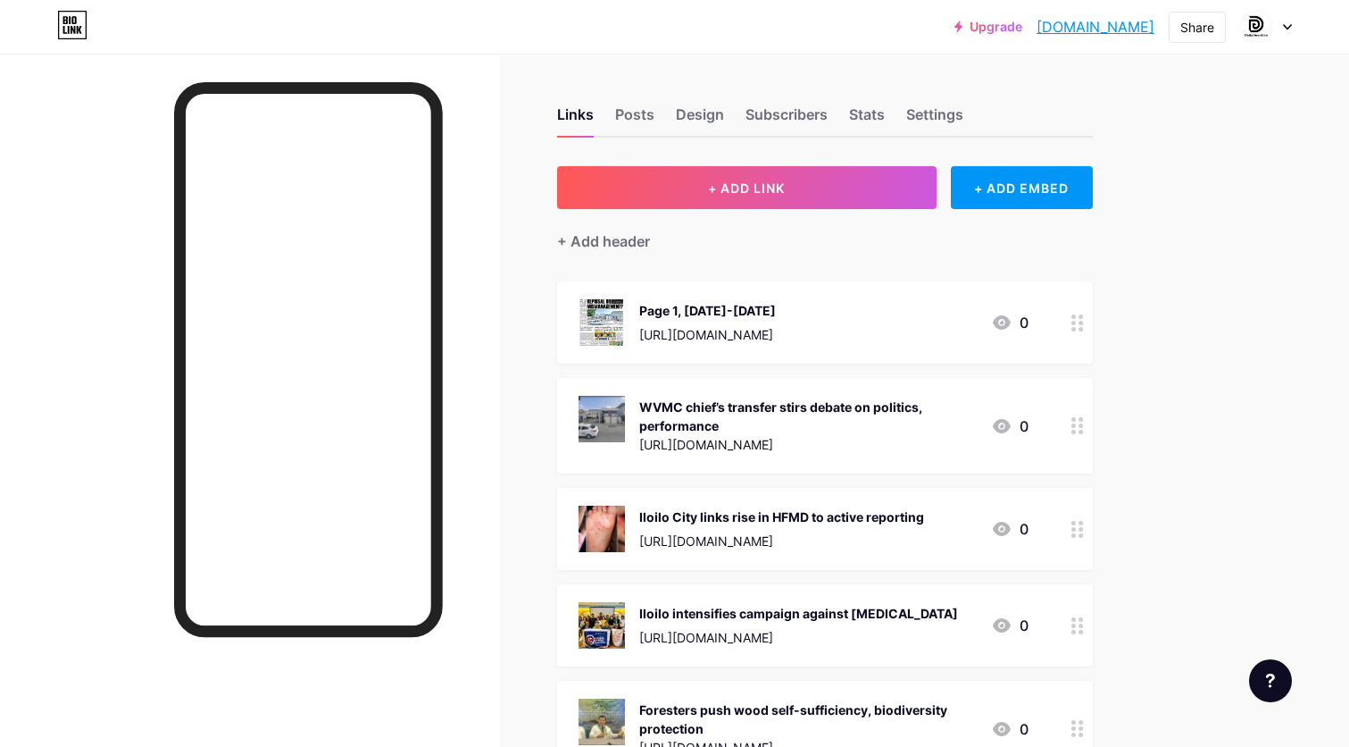
scroll to position [0, 0]
